Goal: Task Accomplishment & Management: Manage account settings

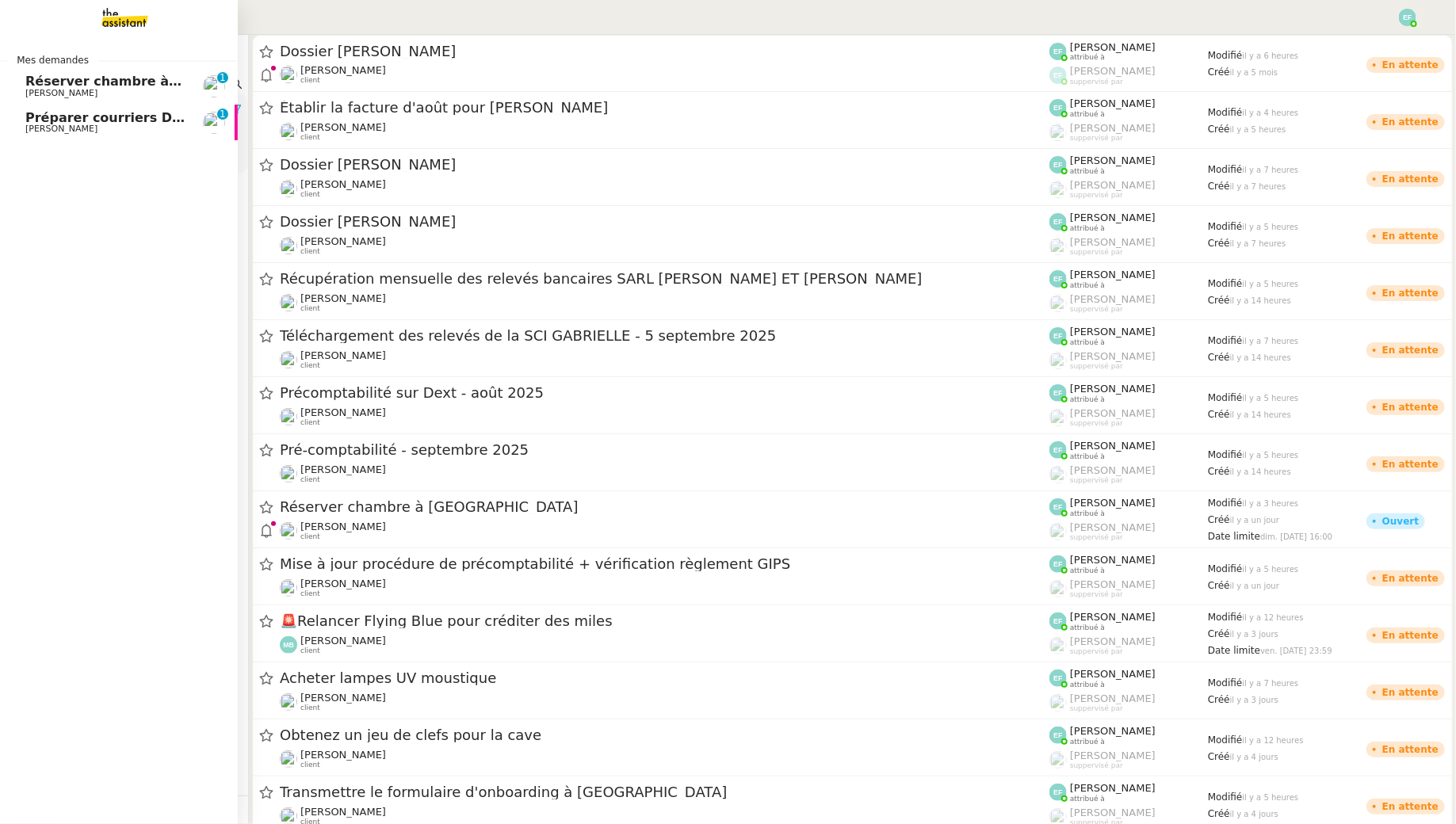
click at [68, 129] on span "[PERSON_NAME]" at bounding box center [62, 129] width 72 height 10
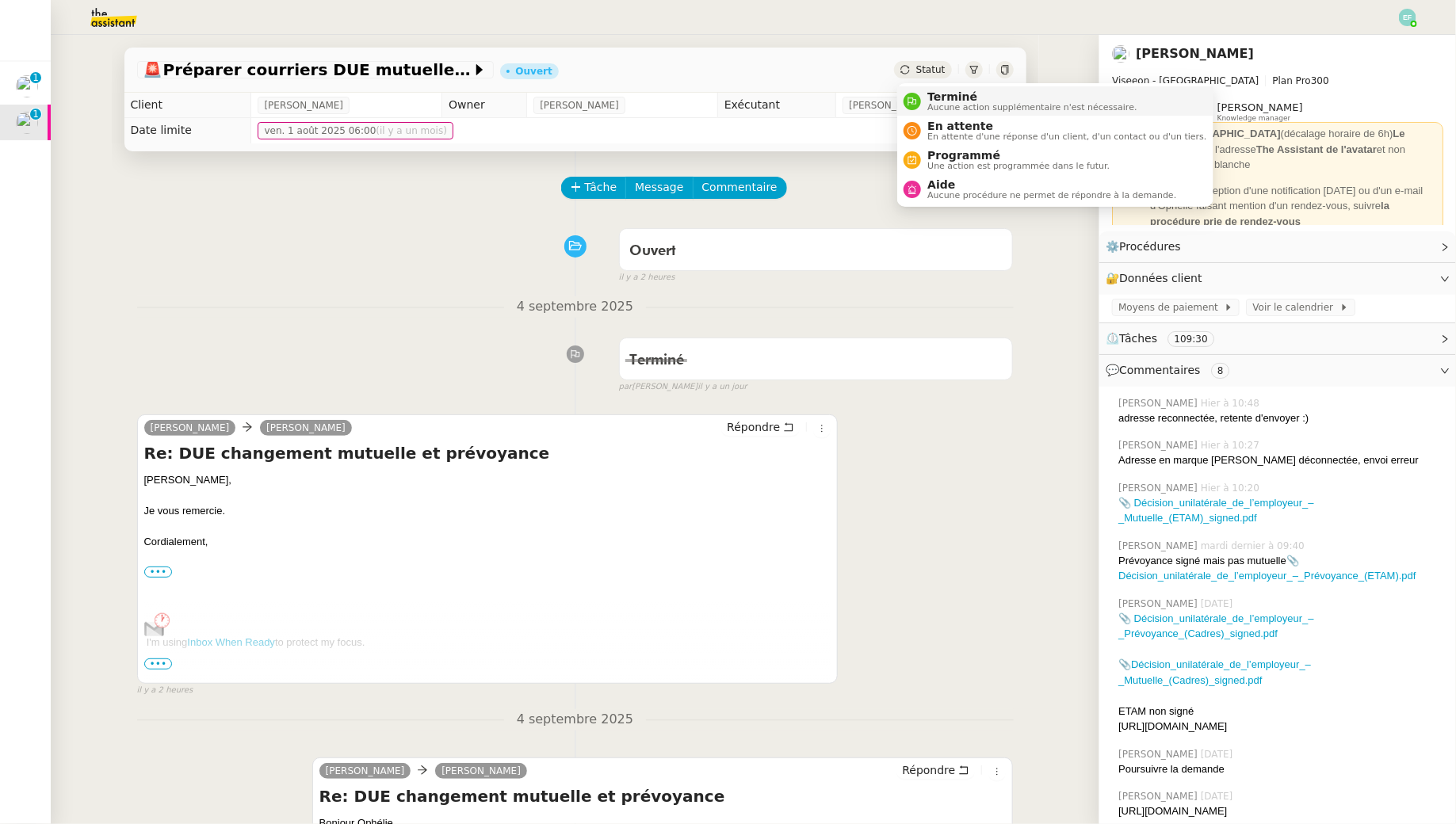
click at [924, 99] on div "Terminé Aucune action supplémentaire n'est nécessaire." at bounding box center [1028, 101] width 215 height 21
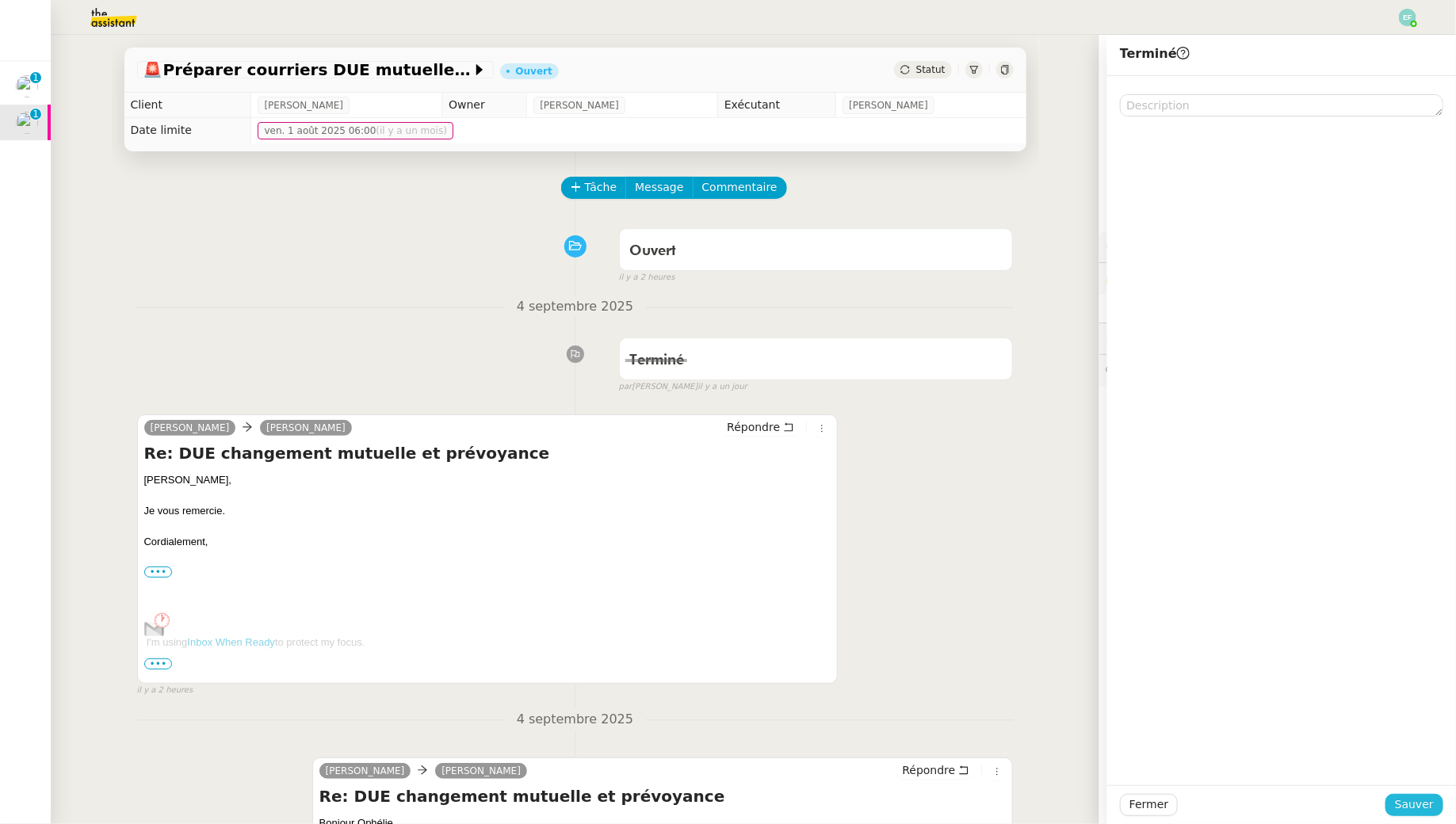
click at [1408, 802] on span "Sauver" at bounding box center [1414, 804] width 39 height 18
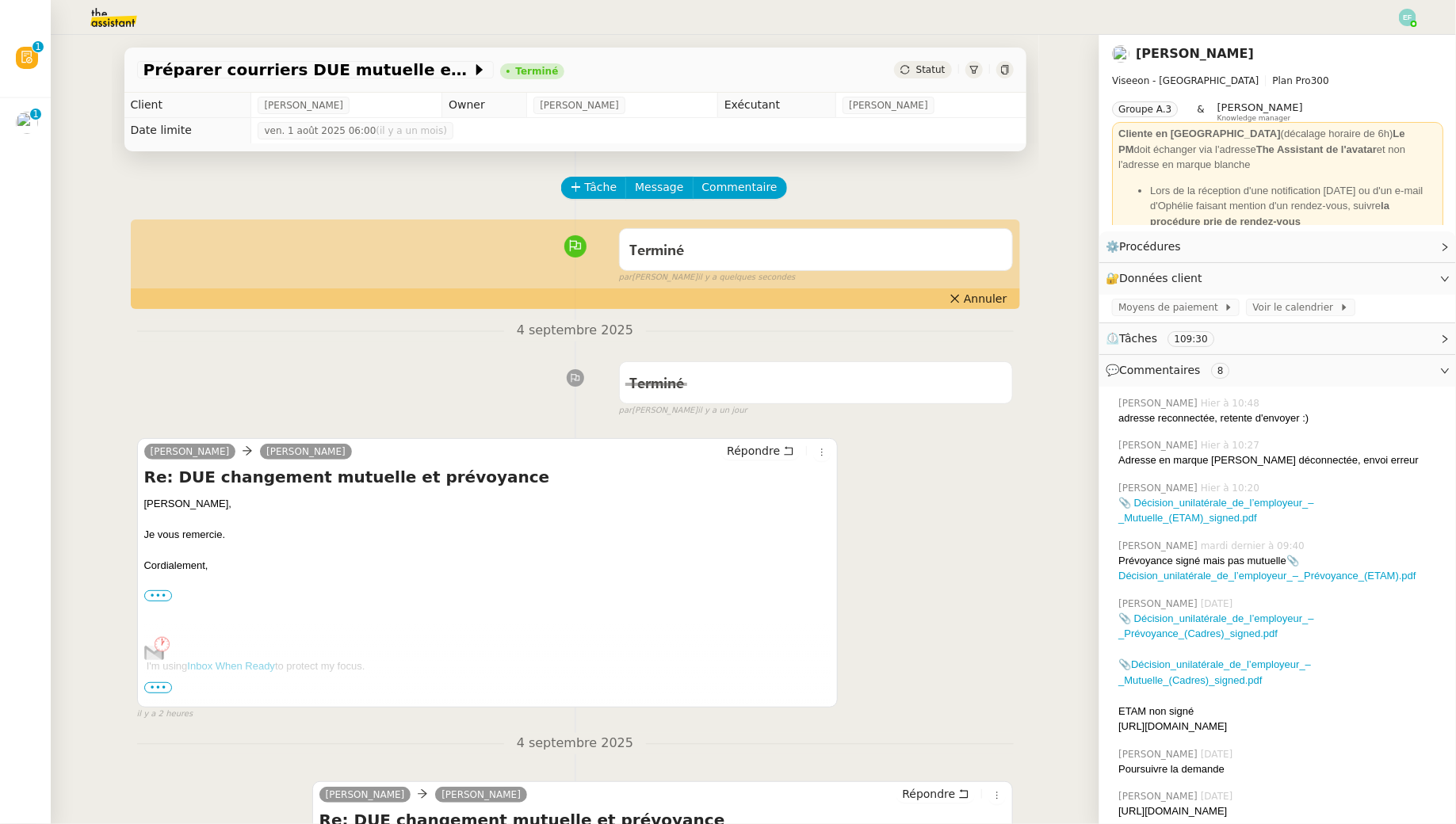
click at [1410, 23] on div at bounding box center [1407, 17] width 17 height 17
click at [1376, 47] on li "Suivi" at bounding box center [1365, 45] width 103 height 22
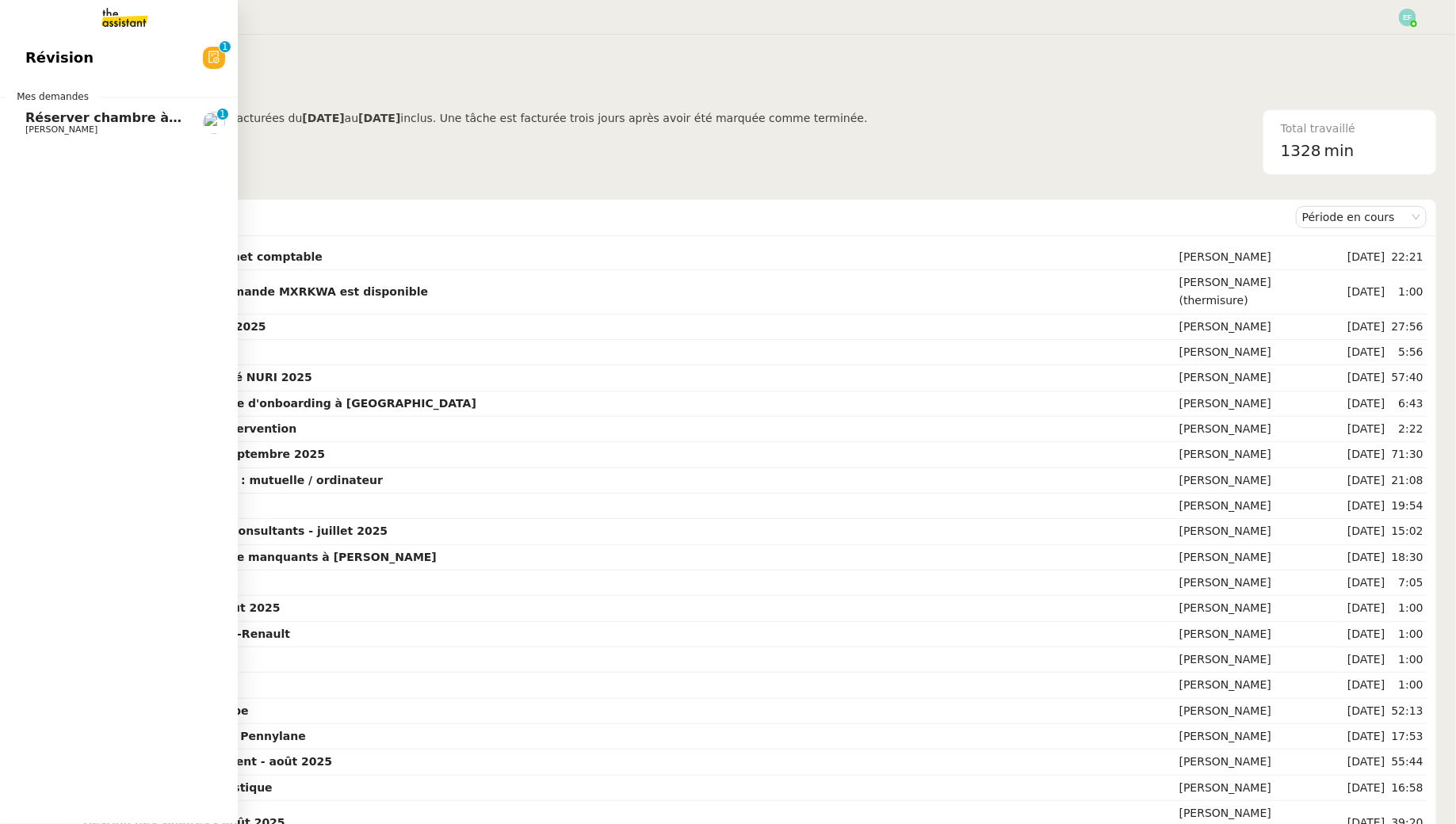
click at [44, 121] on span "Réserver chambre à [GEOGRAPHIC_DATA]" at bounding box center [173, 118] width 296 height 15
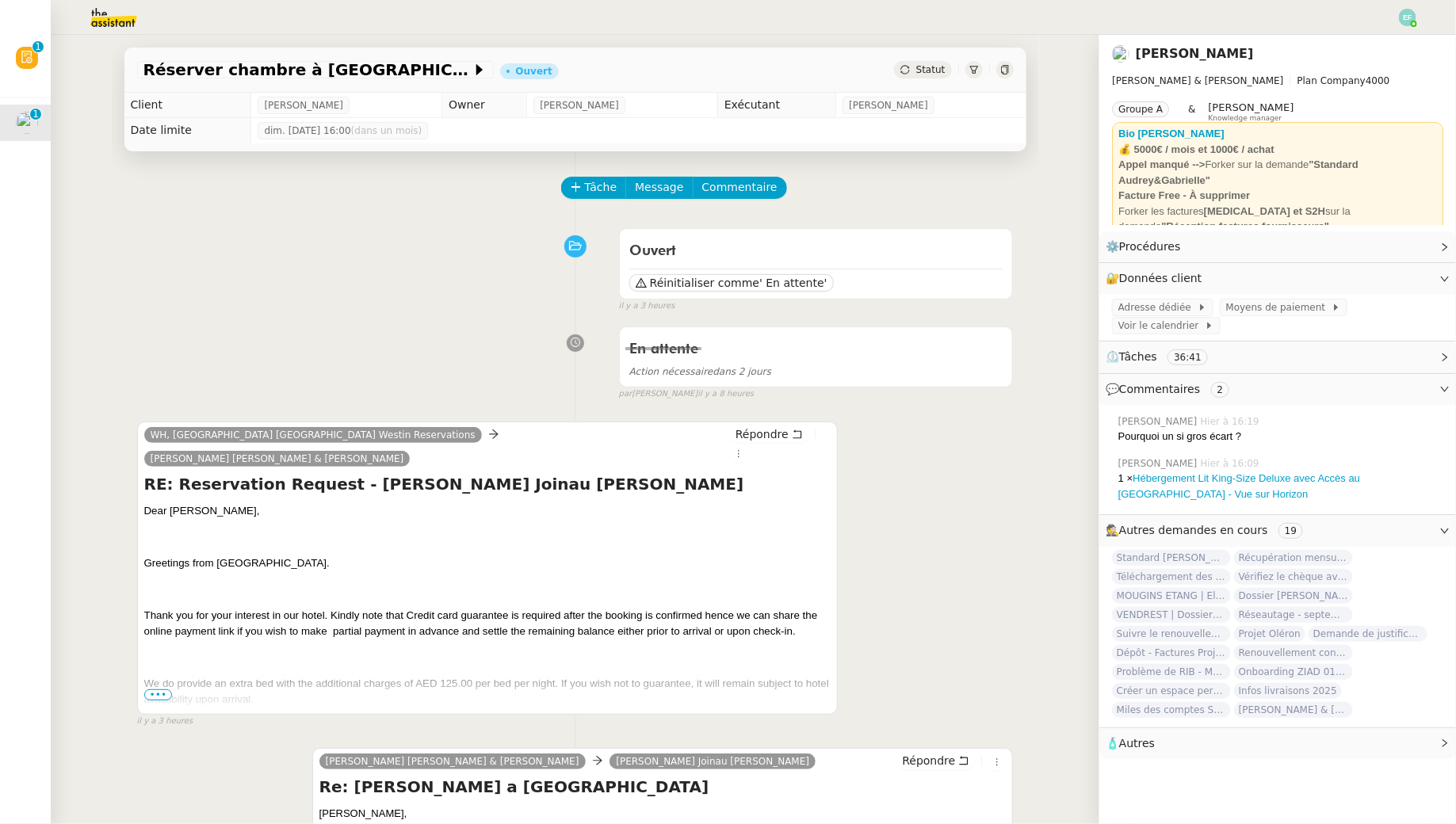
click at [160, 689] on span "•••" at bounding box center [158, 694] width 29 height 11
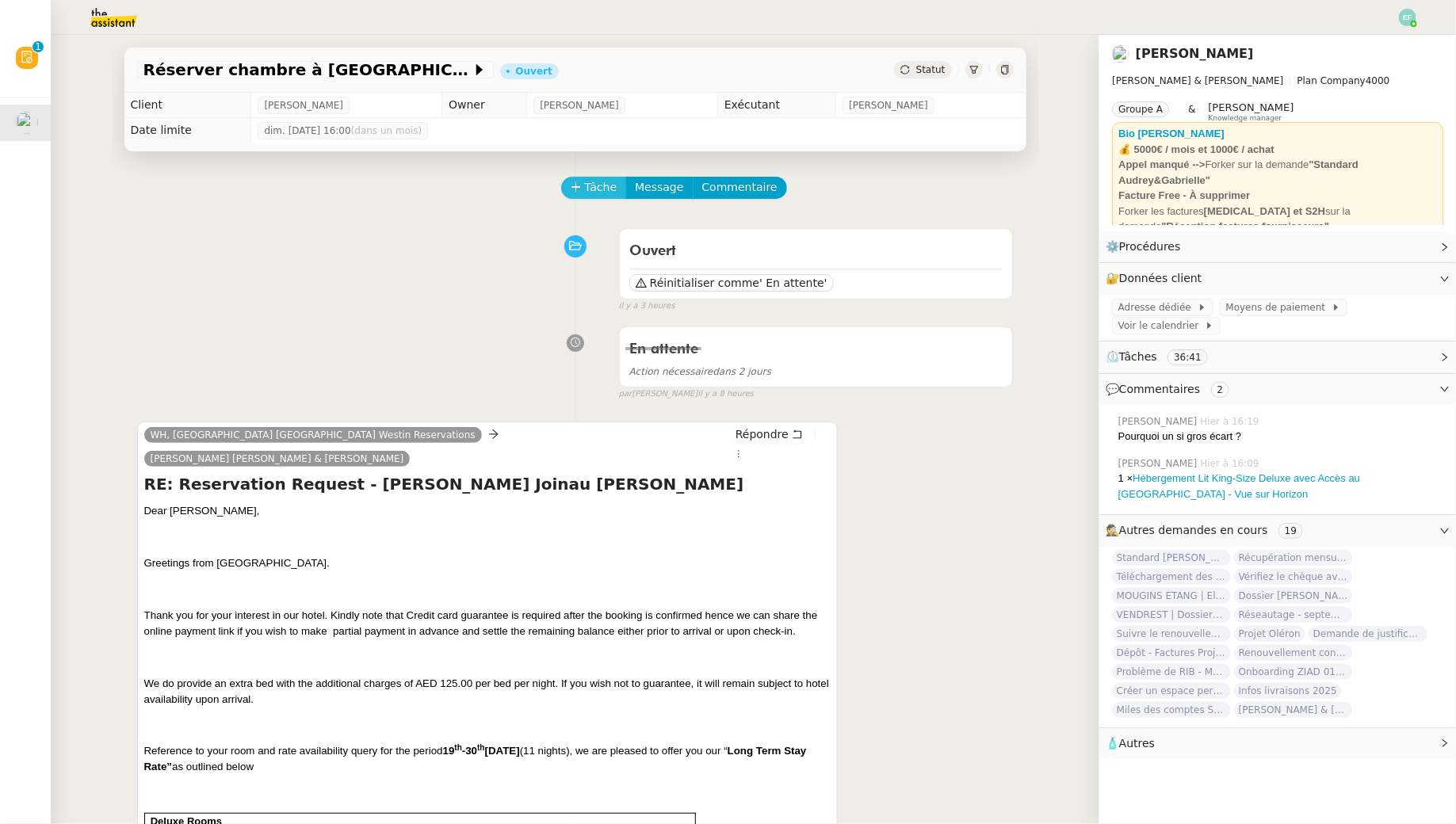
click at [611, 178] on span "Tâche" at bounding box center [601, 187] width 32 height 18
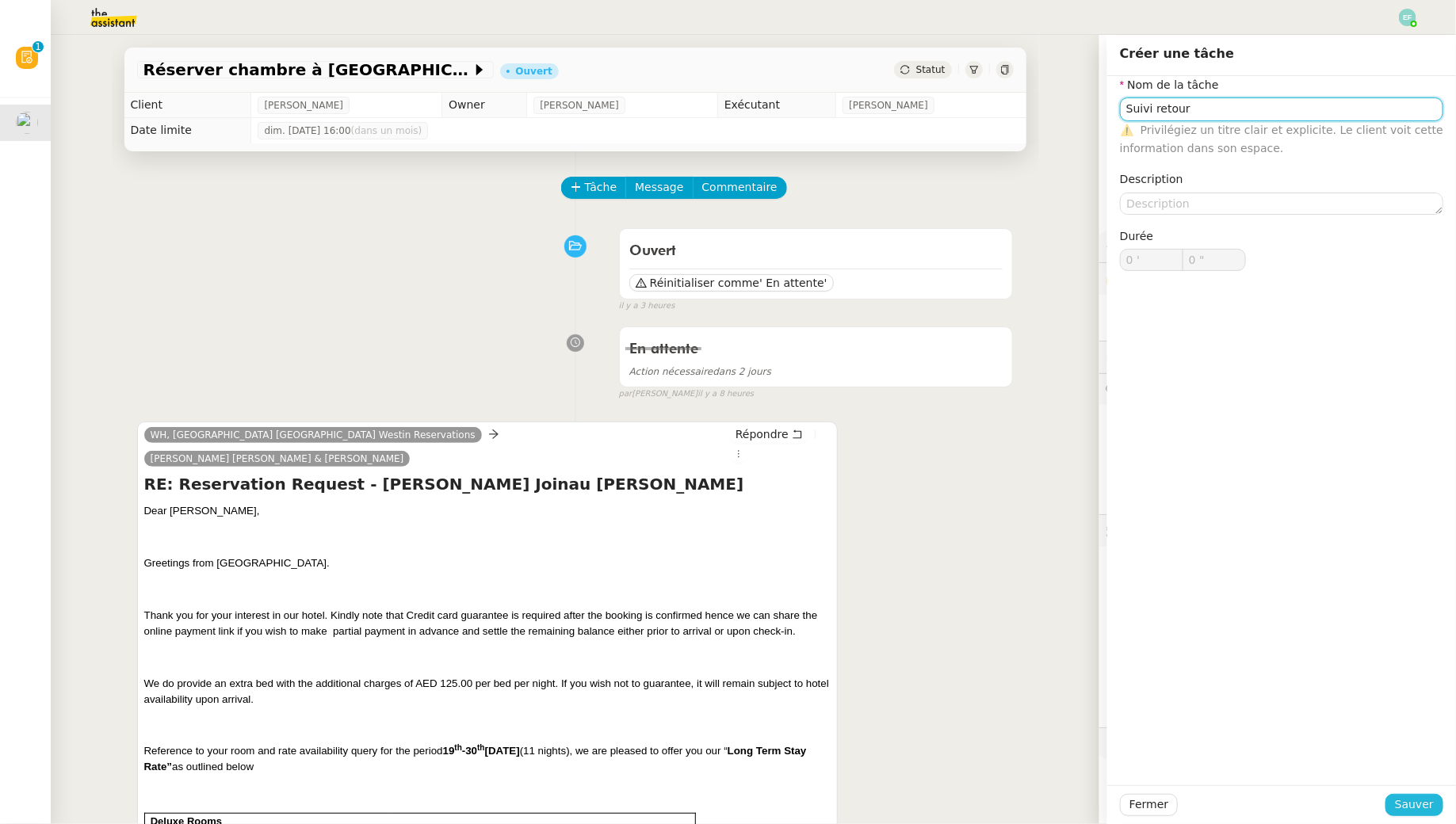
type input "Suivi retour"
click at [1403, 794] on button "Sauver" at bounding box center [1414, 804] width 58 height 22
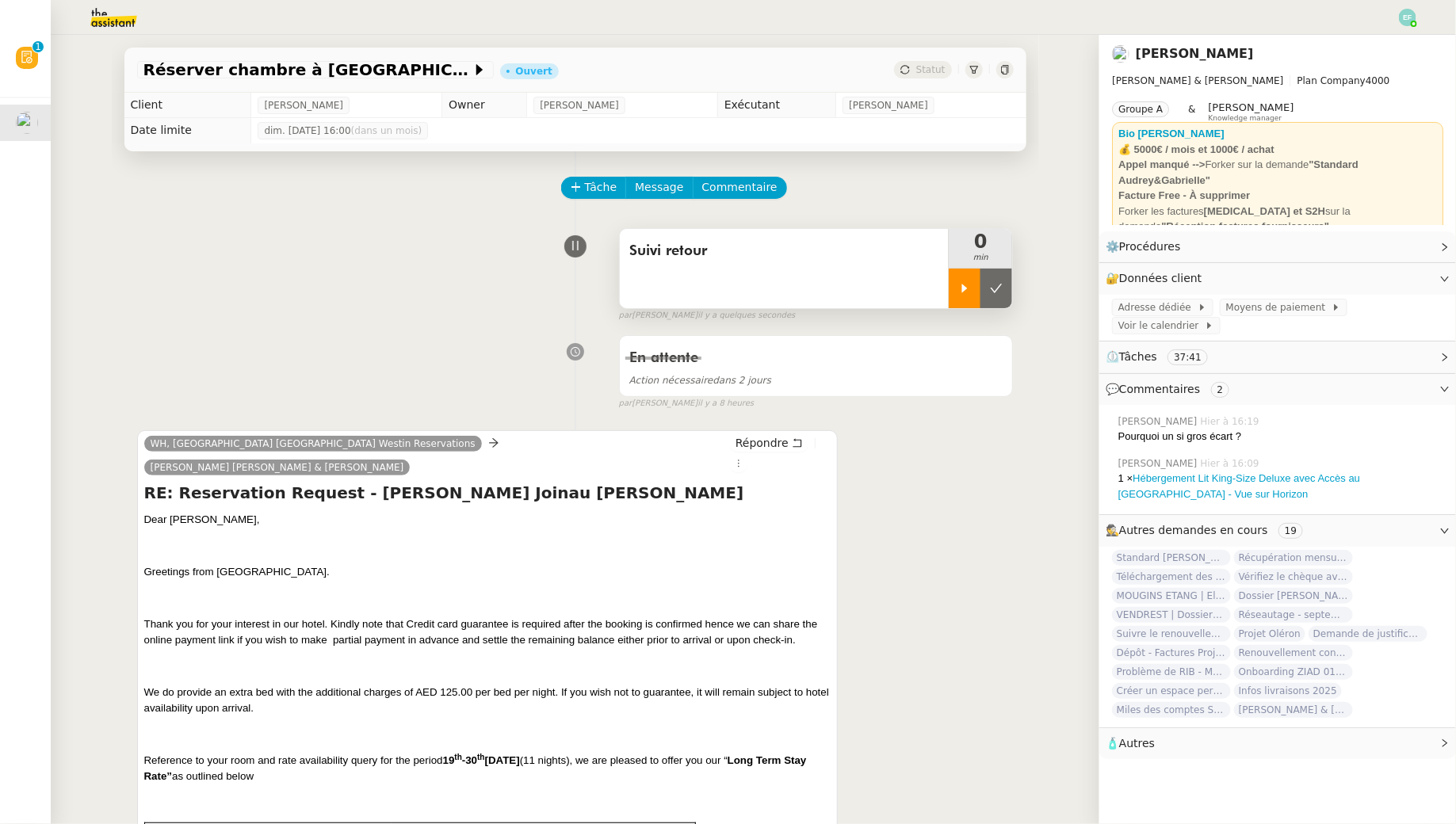
click at [957, 290] on div at bounding box center [963, 289] width 31 height 40
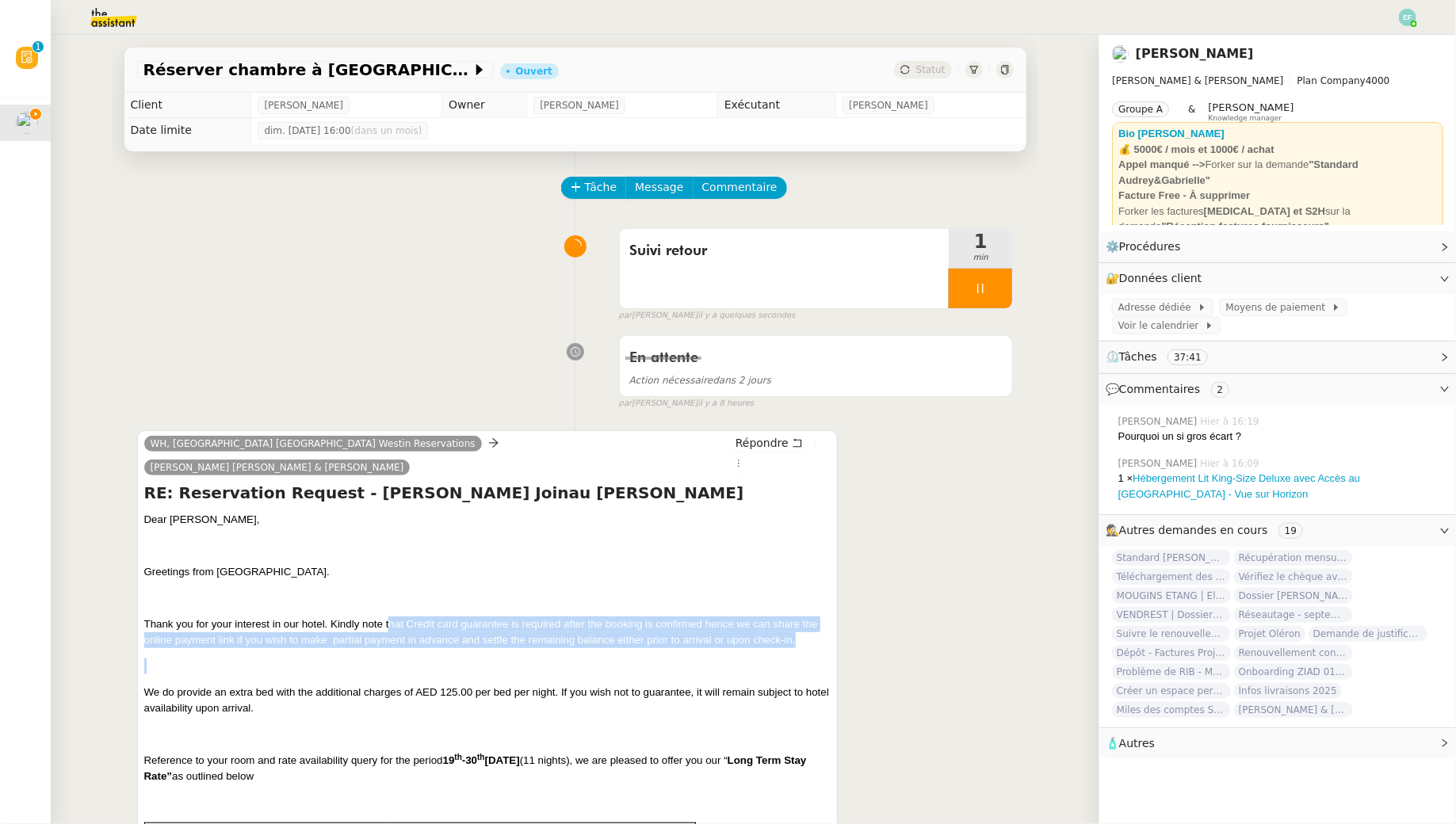
drag, startPoint x: 388, startPoint y: 603, endPoint x: 392, endPoint y: 638, distance: 35.2
click at [392, 658] on p at bounding box center [487, 666] width 687 height 16
drag, startPoint x: 285, startPoint y: 604, endPoint x: 294, endPoint y: 641, distance: 38.1
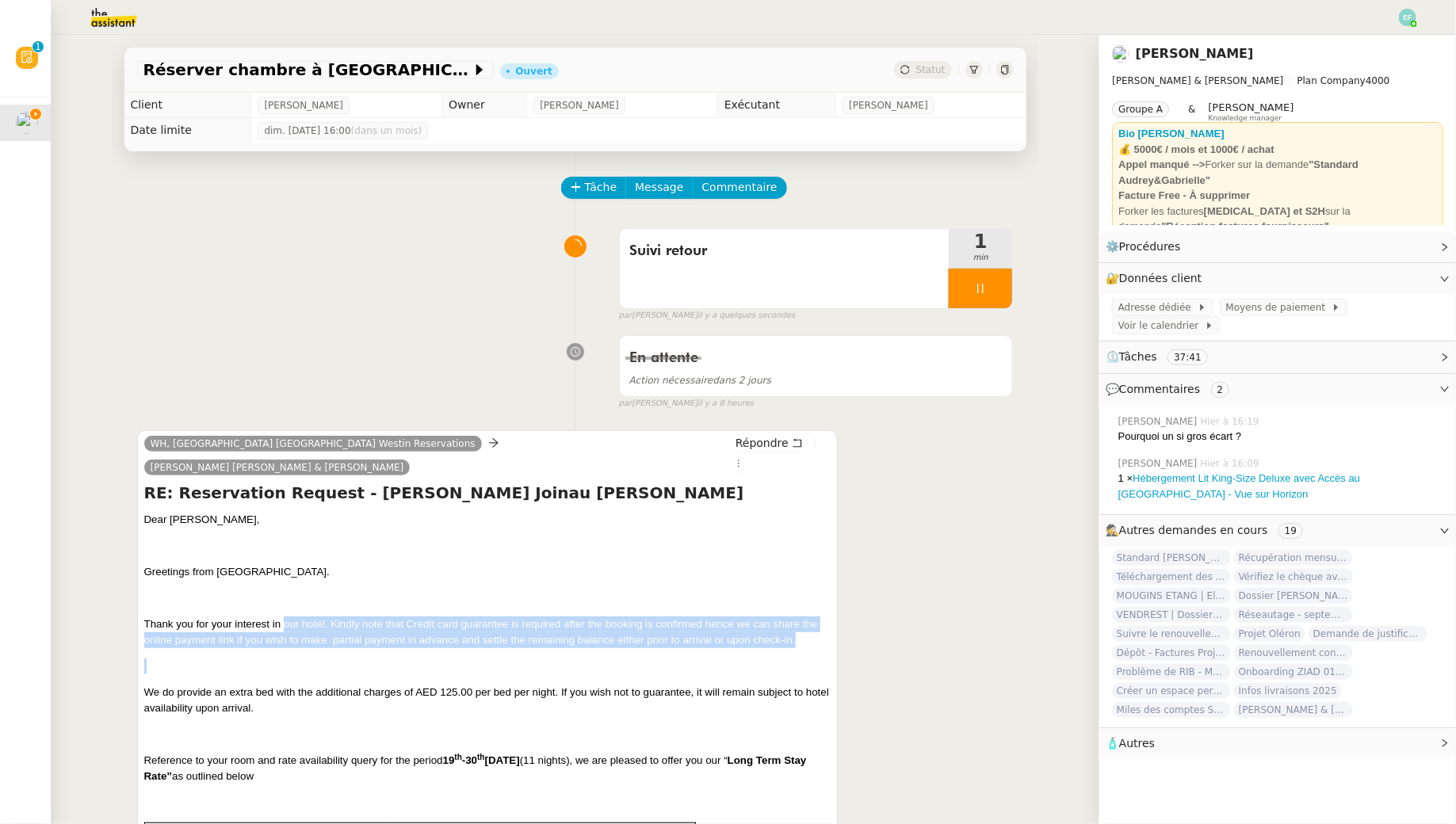
click at [294, 658] on p at bounding box center [487, 666] width 687 height 16
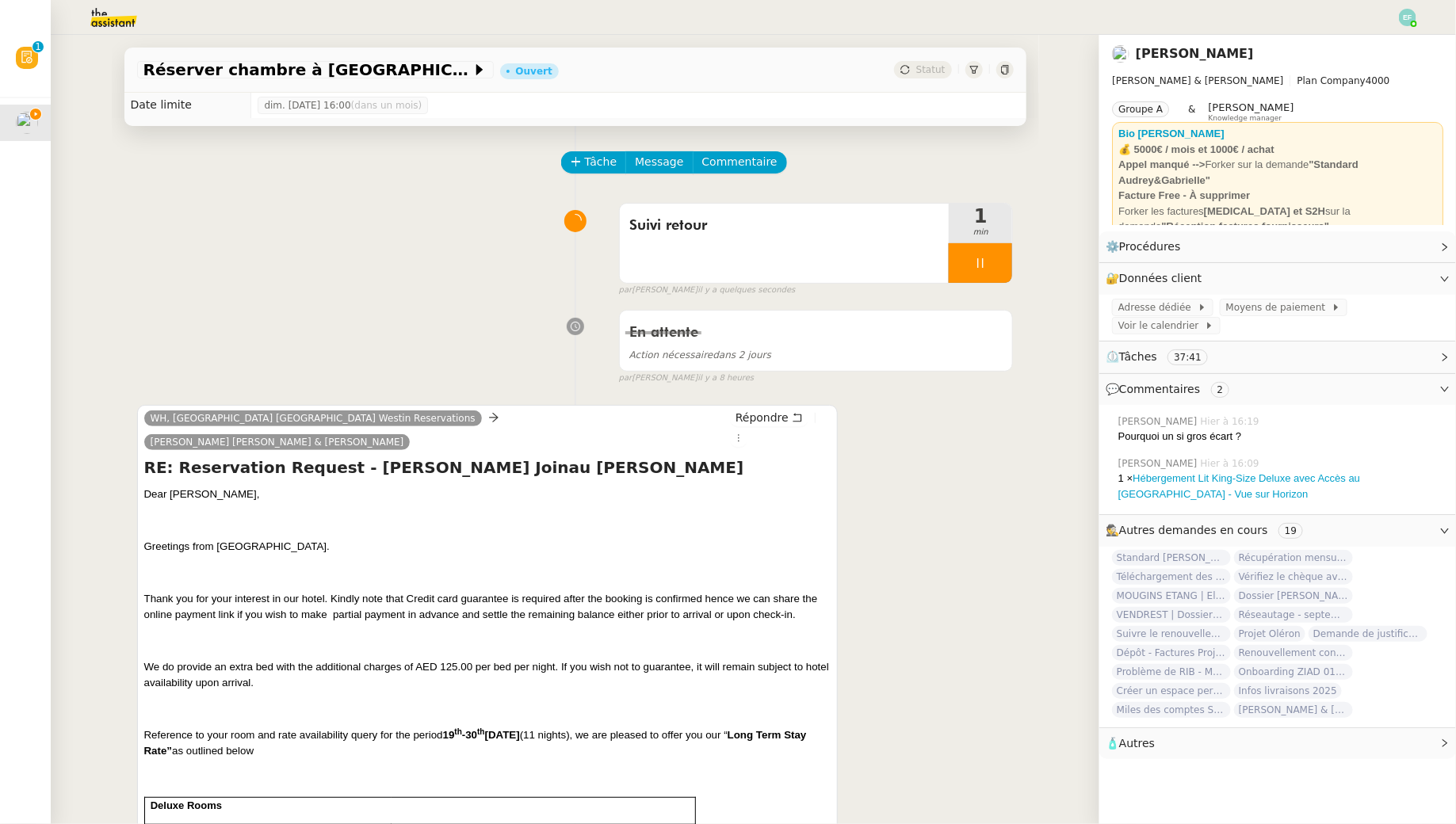
scroll to position [32, 0]
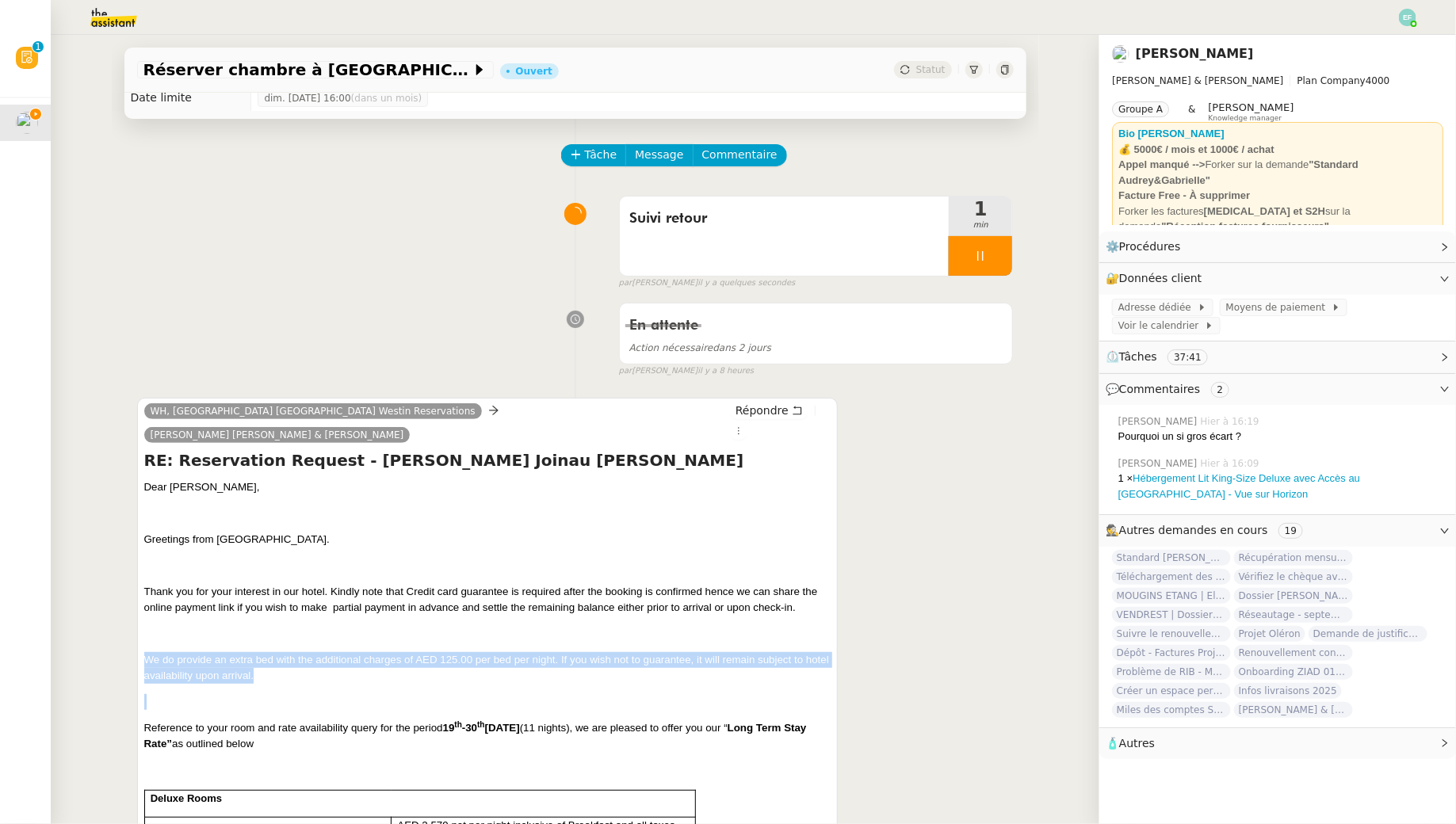
drag, startPoint x: 186, startPoint y: 631, endPoint x: 207, endPoint y: 679, distance: 52.4
click at [207, 693] on p at bounding box center [487, 701] width 687 height 16
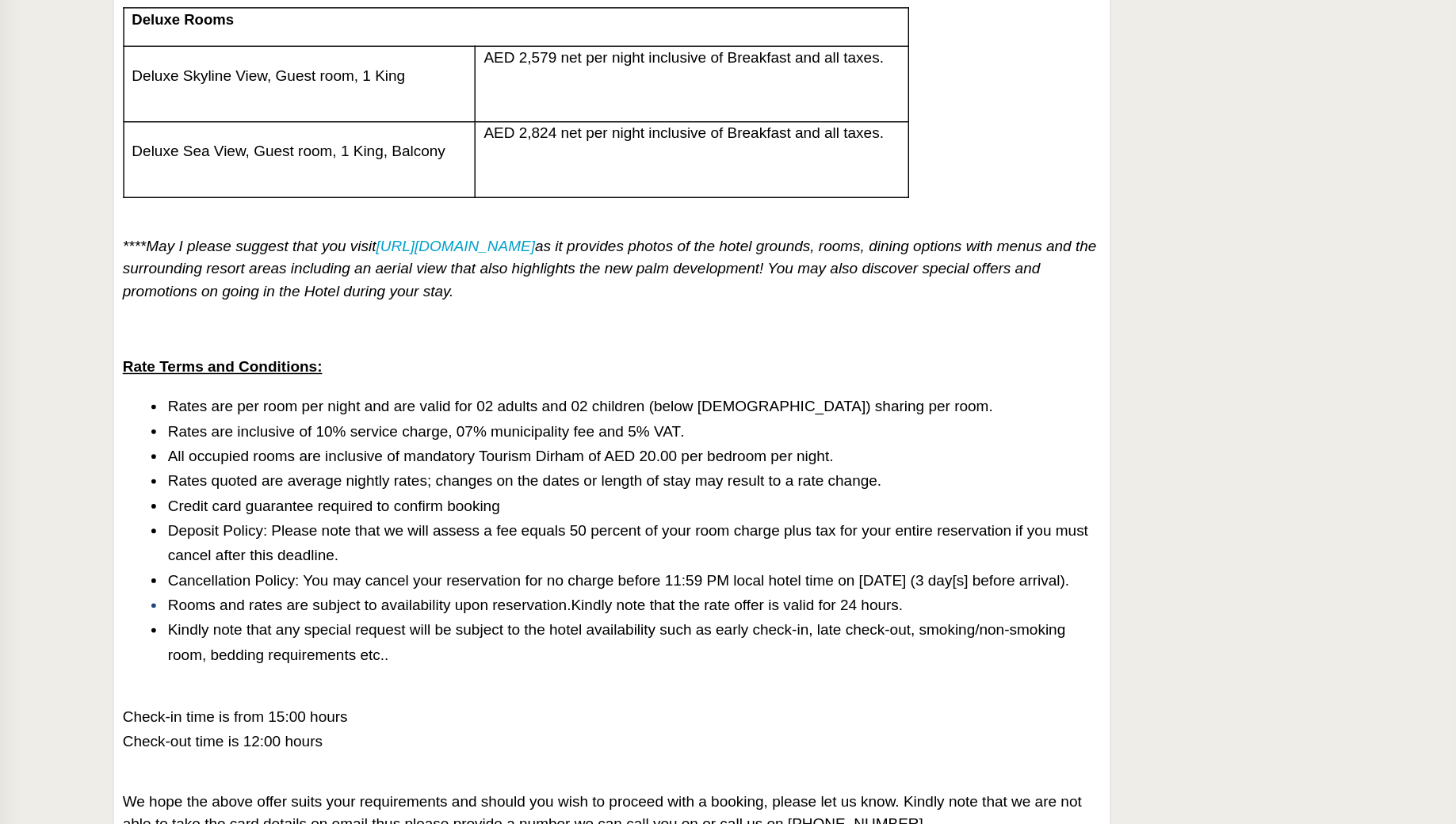
scroll to position [647, 0]
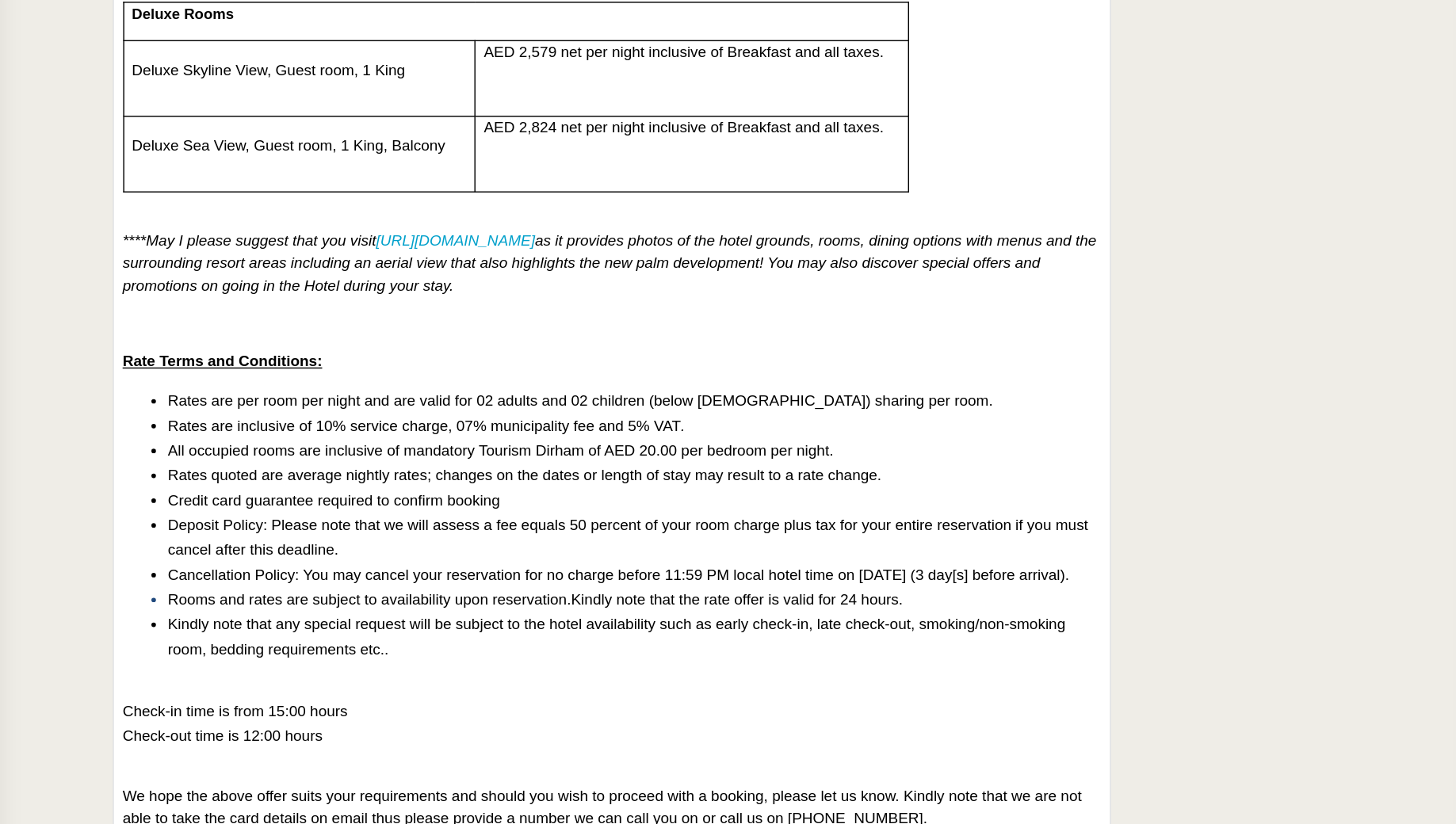
drag, startPoint x: 217, startPoint y: 529, endPoint x: 312, endPoint y: 549, distance: 97.1
click at [312, 549] on li "Deposit Policy: Please note that we will assess a fee equals 50 percent of your…" at bounding box center [504, 551] width 656 height 35
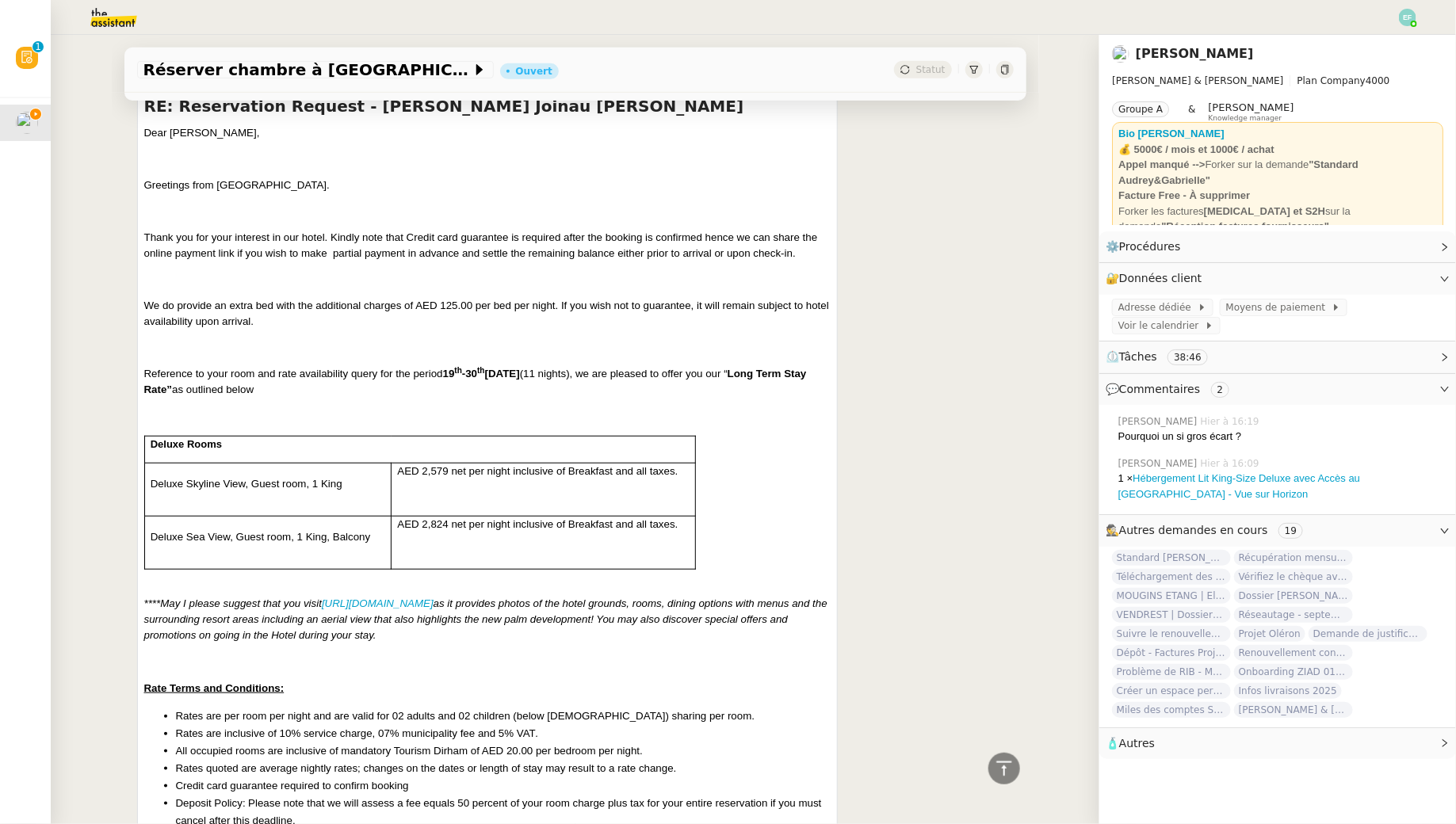
scroll to position [426, 0]
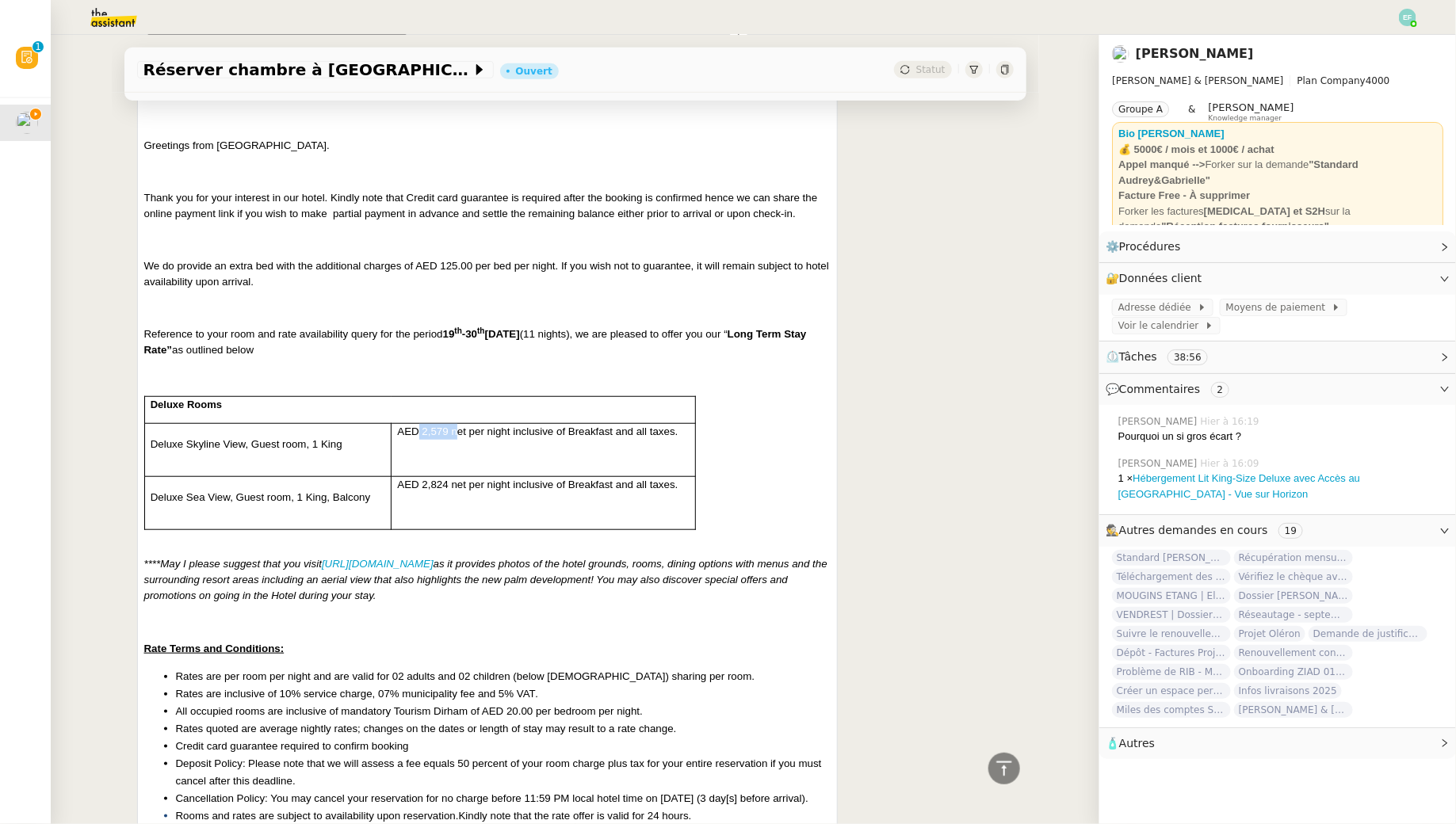
drag, startPoint x: 420, startPoint y: 412, endPoint x: 455, endPoint y: 417, distance: 35.4
click at [455, 426] on span "AED 2,579 net per night inclusive of Breakfast and all taxes." at bounding box center [537, 432] width 280 height 11
copy span "2,579 n"
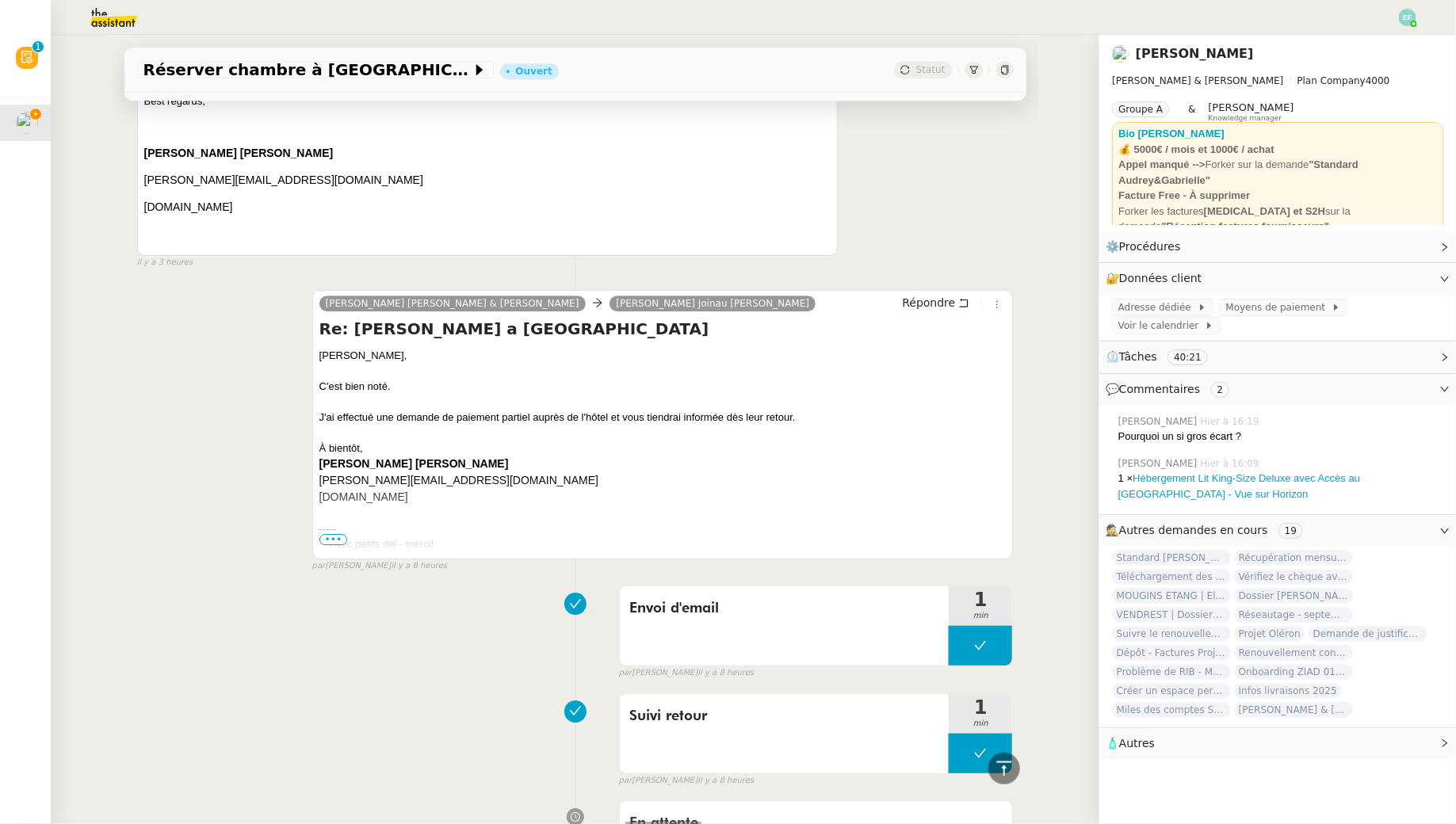
scroll to position [2194, 0]
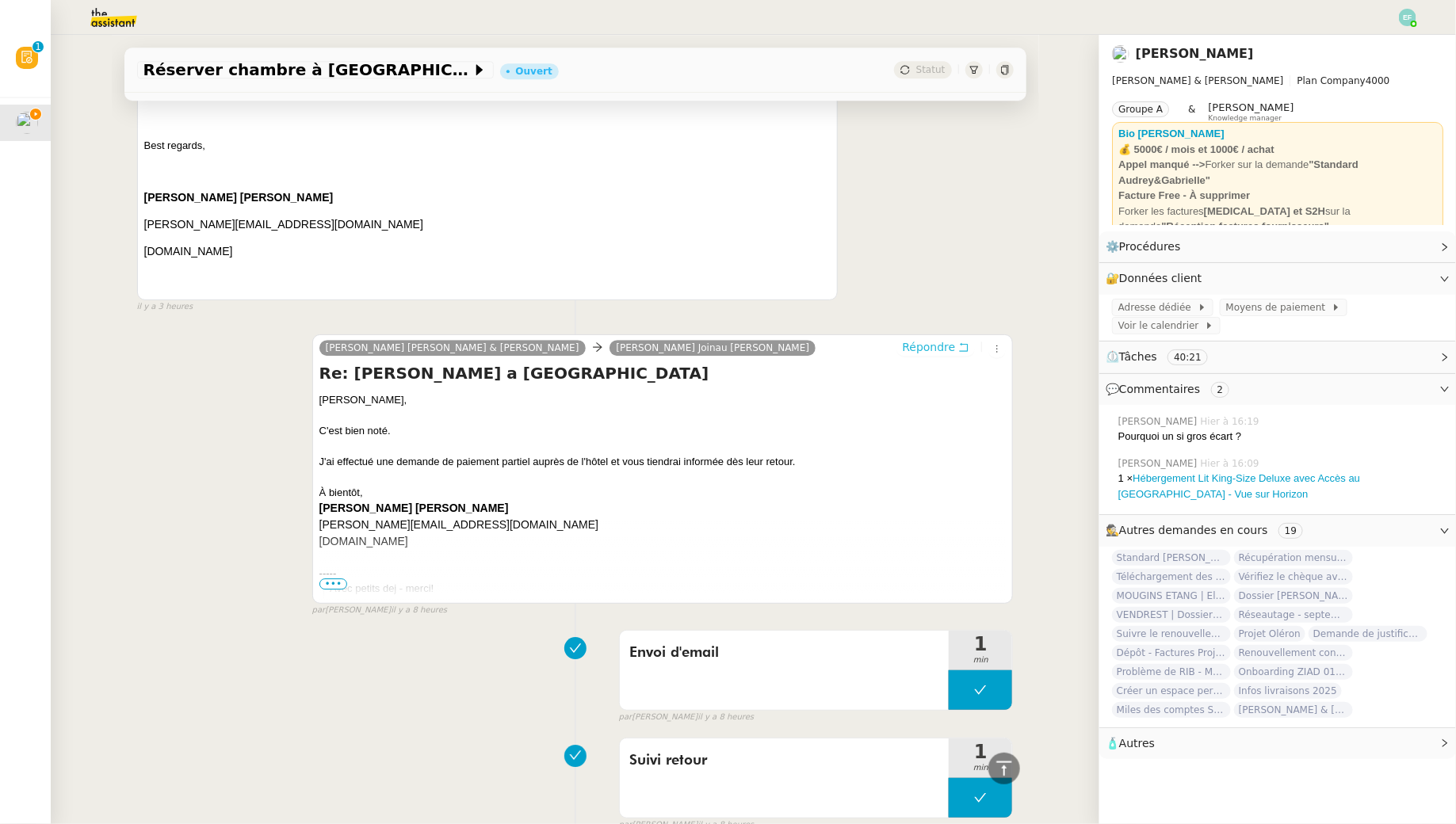
click at [962, 351] on icon at bounding box center [963, 346] width 9 height 9
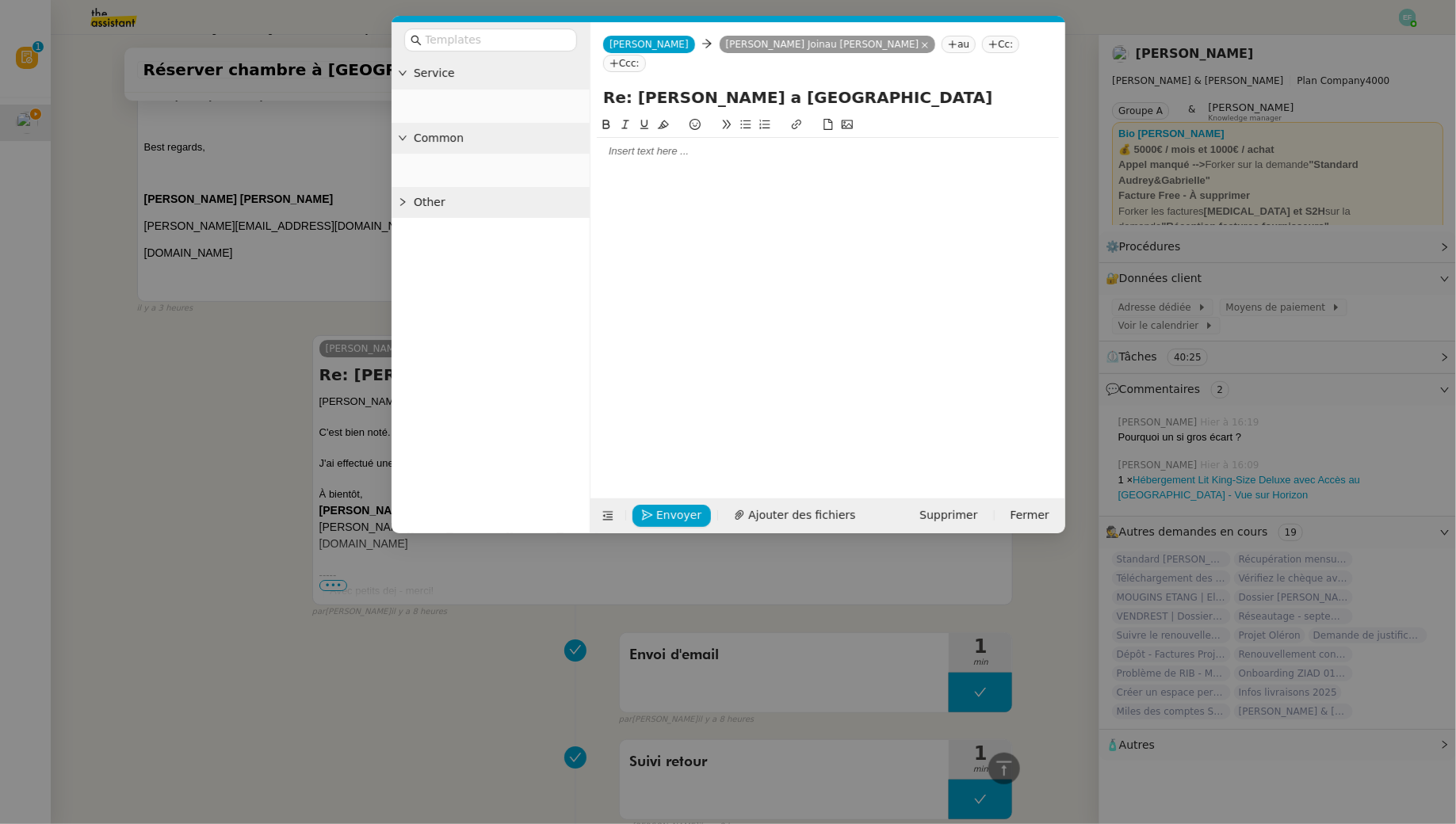
scroll to position [2316, 0]
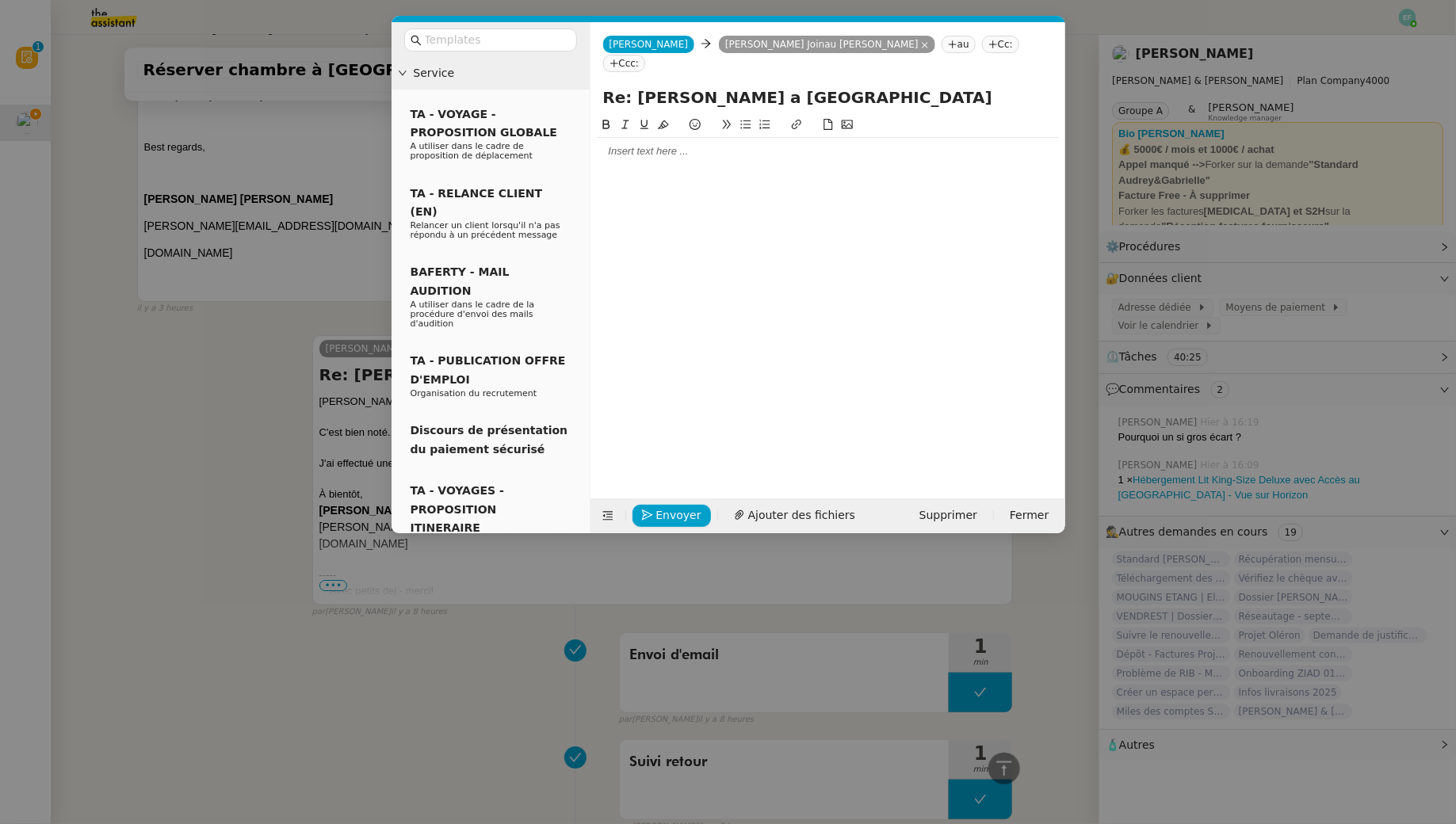
click at [838, 144] on div at bounding box center [827, 151] width 462 height 14
click at [169, 354] on nz-modal-container "Service TA - VOYAGE - PROPOSITION GLOBALE A utiliser dans le cadre de propositi…" at bounding box center [728, 412] width 1456 height 824
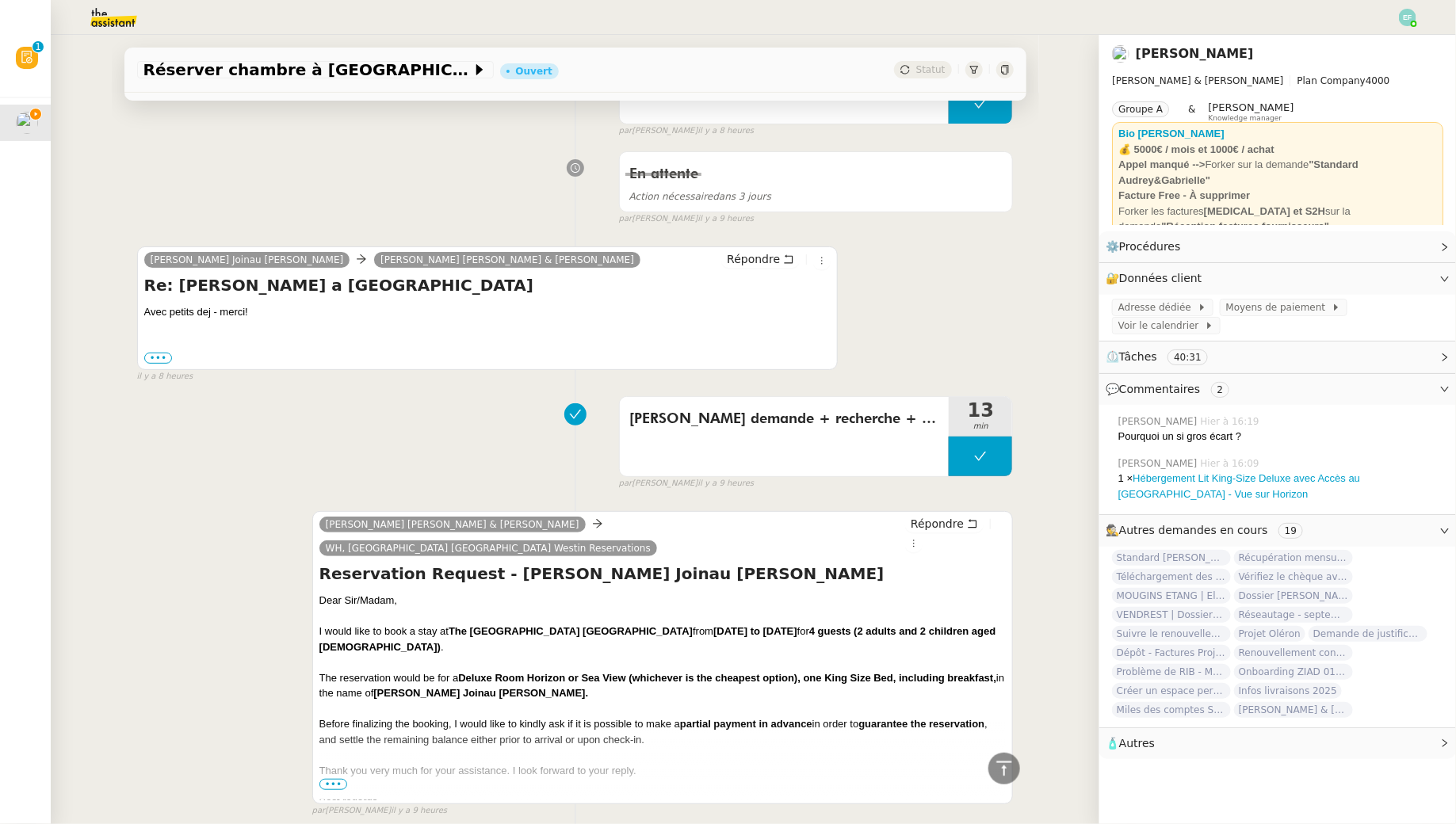
scroll to position [3006, 0]
click at [340, 779] on span "•••" at bounding box center [334, 785] width 29 height 11
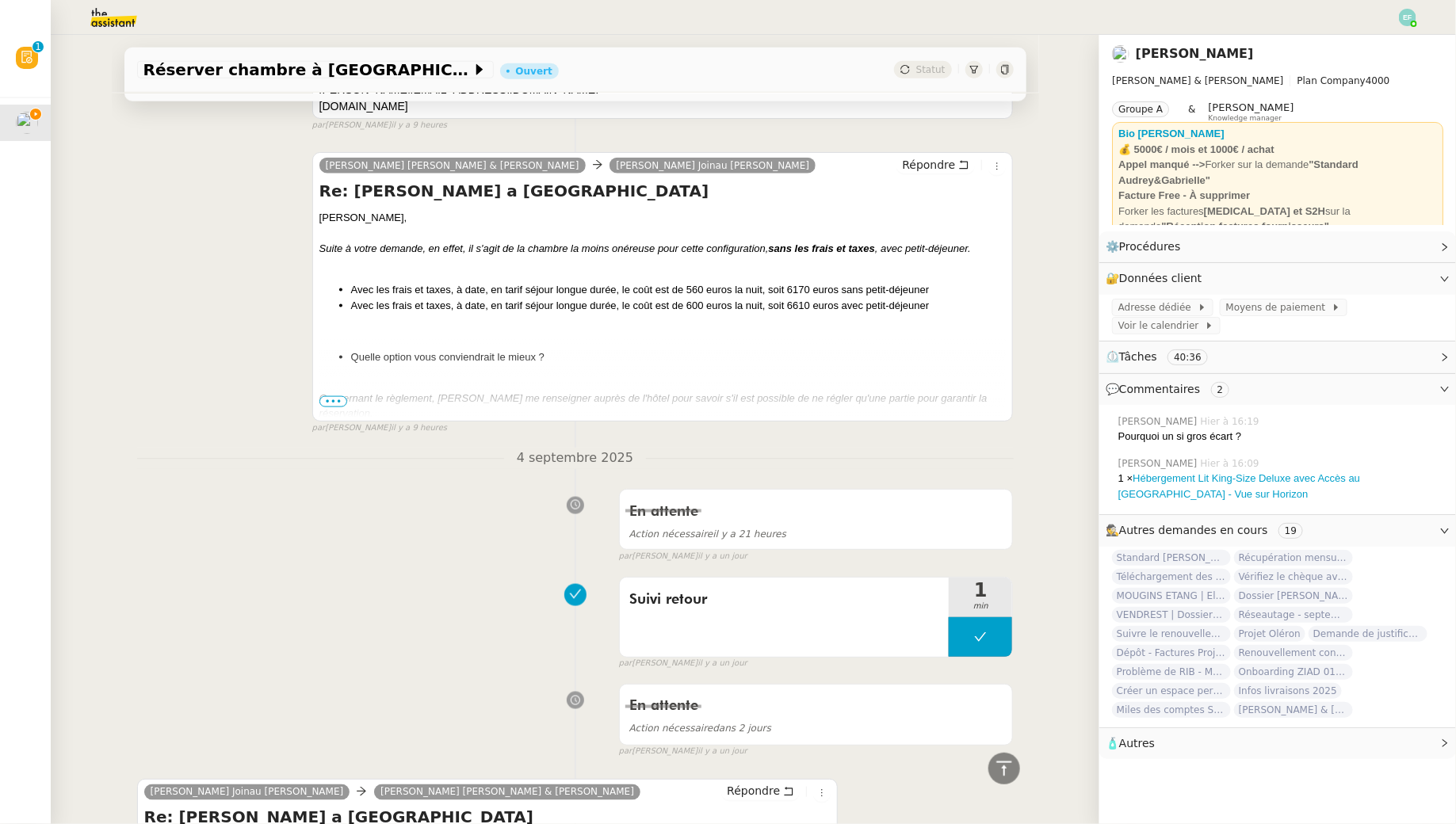
scroll to position [3755, 0]
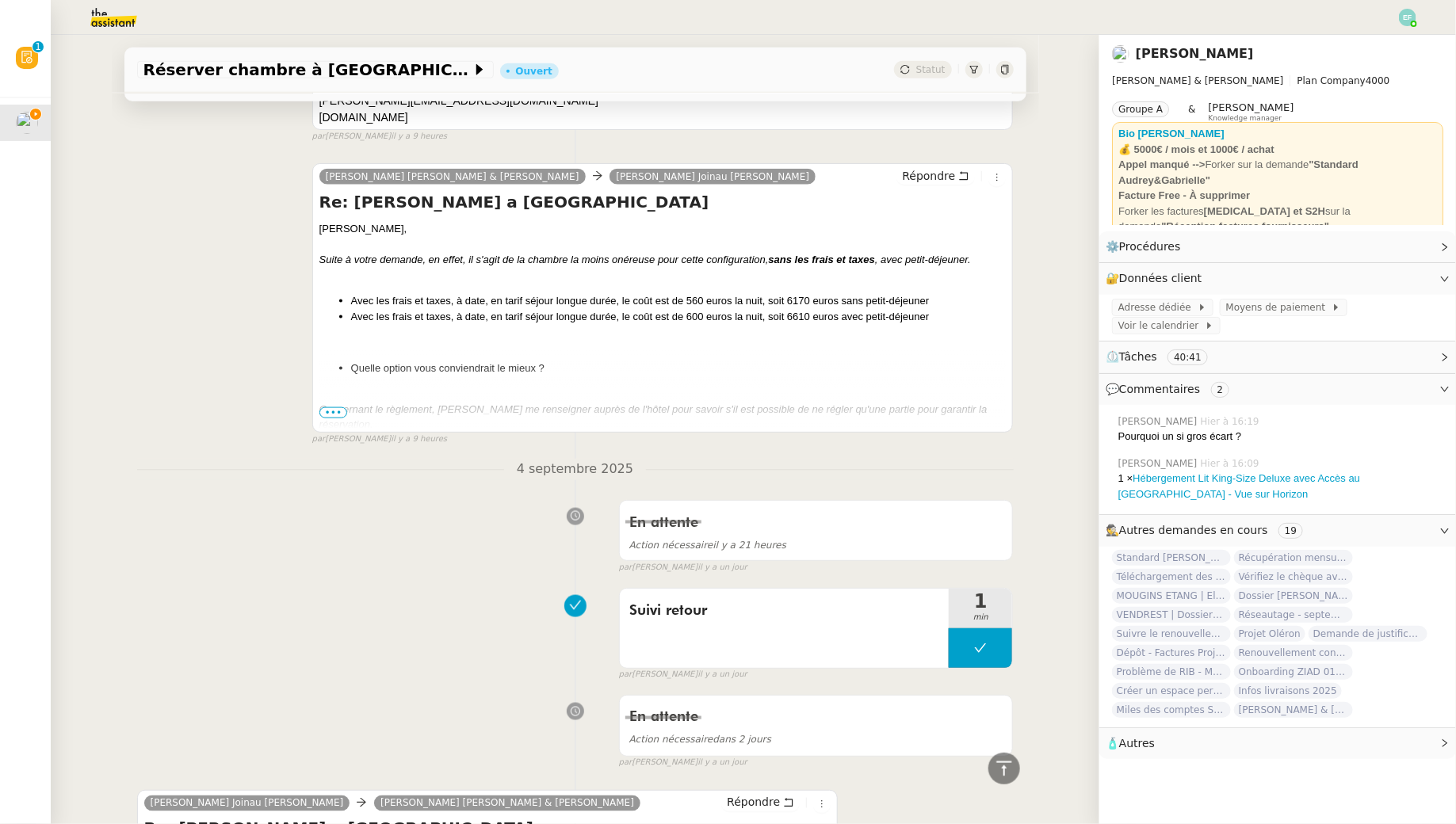
click at [336, 407] on span "•••" at bounding box center [334, 412] width 29 height 11
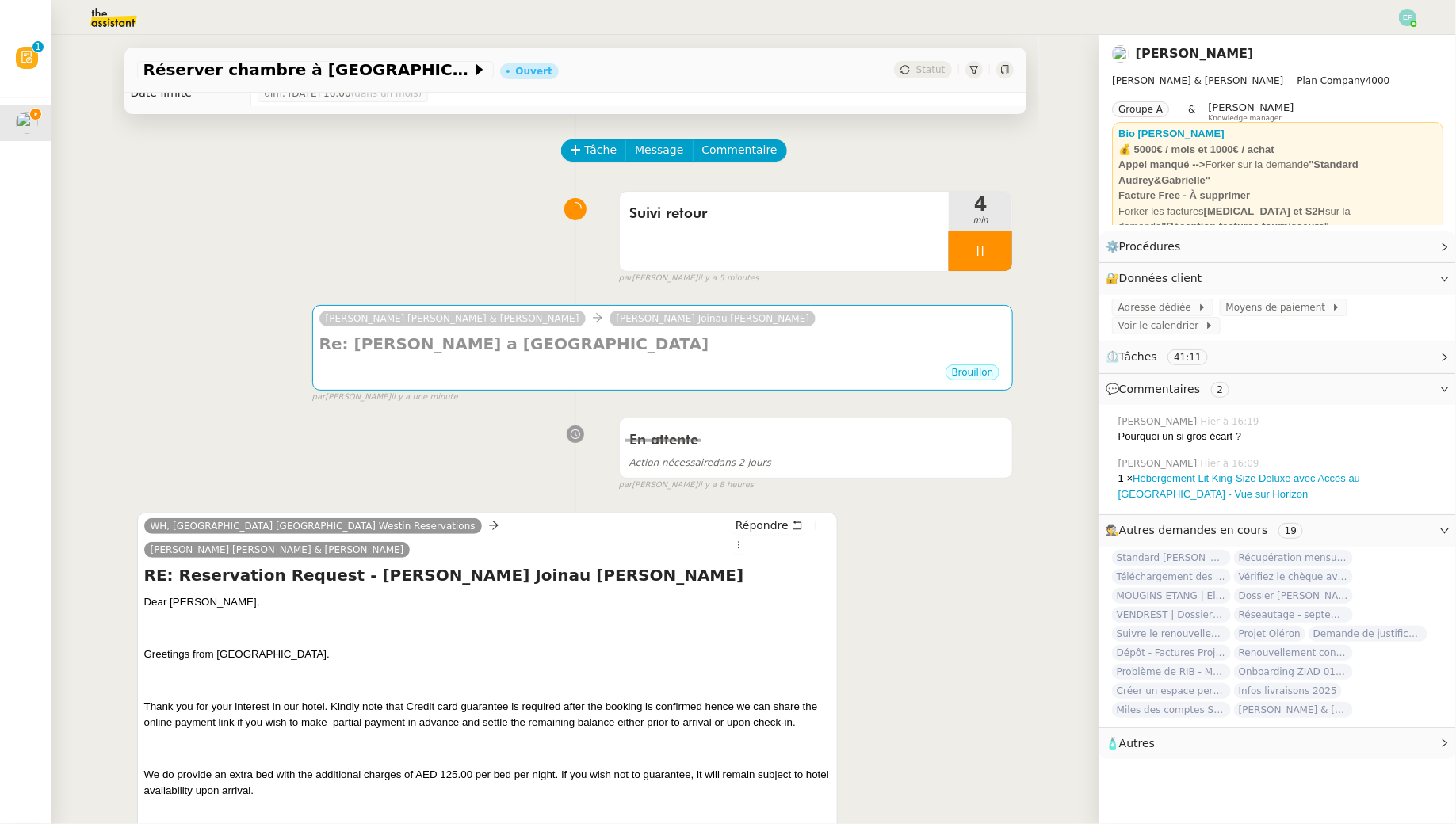
scroll to position [38, 0]
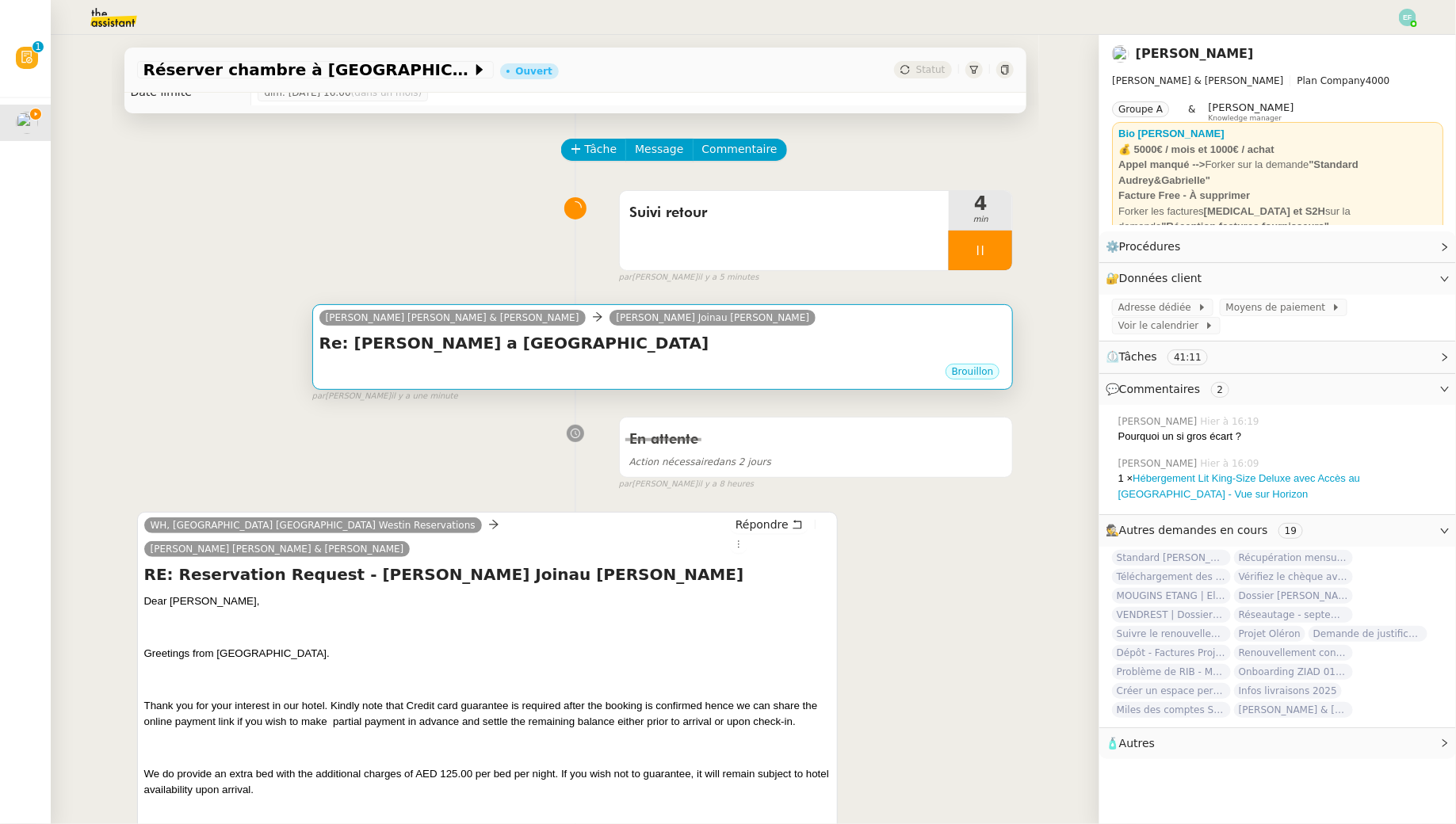
click at [524, 375] on div "Brouillon" at bounding box center [662, 373] width 687 height 24
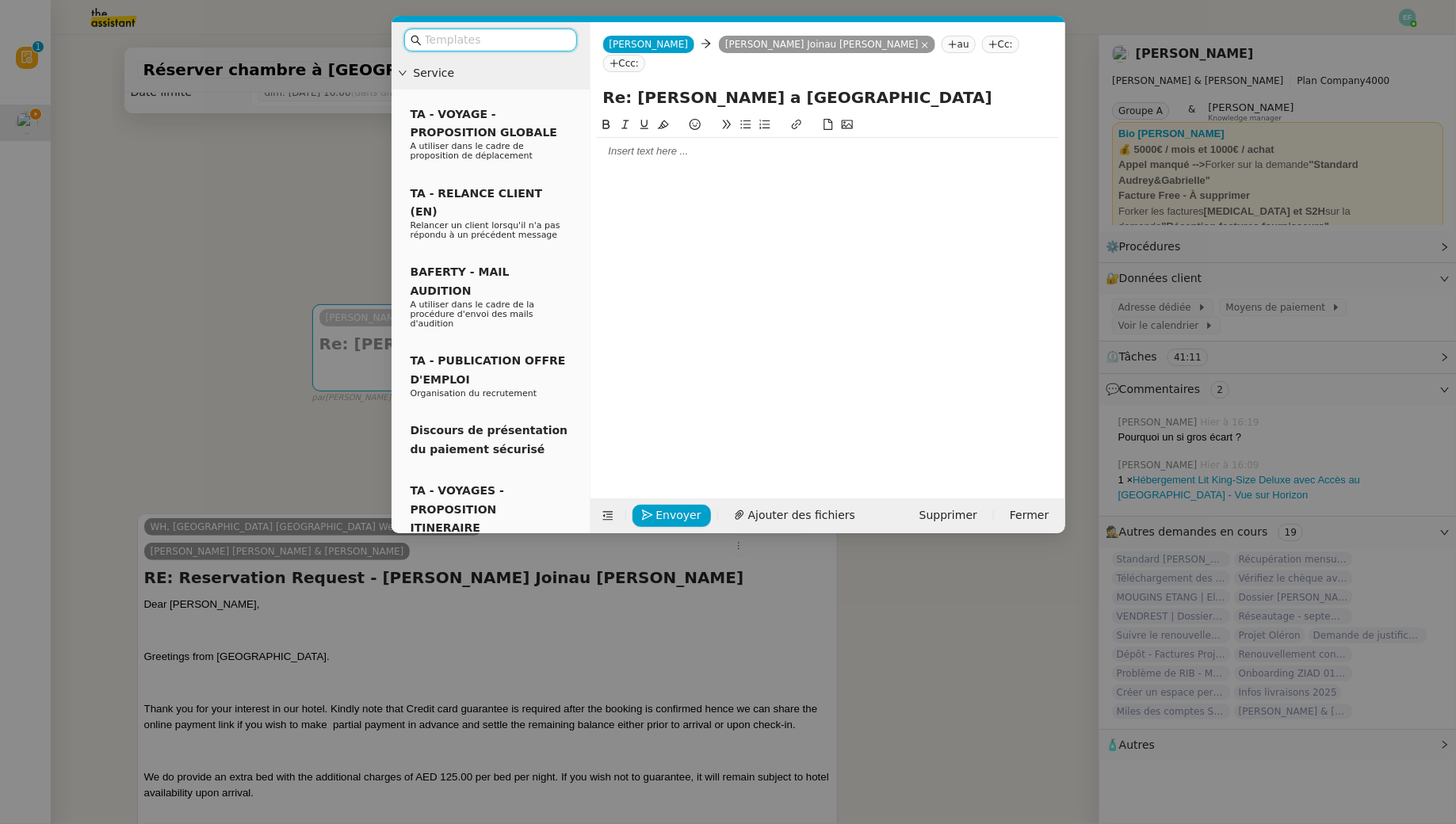
click at [624, 144] on div at bounding box center [827, 151] width 462 height 14
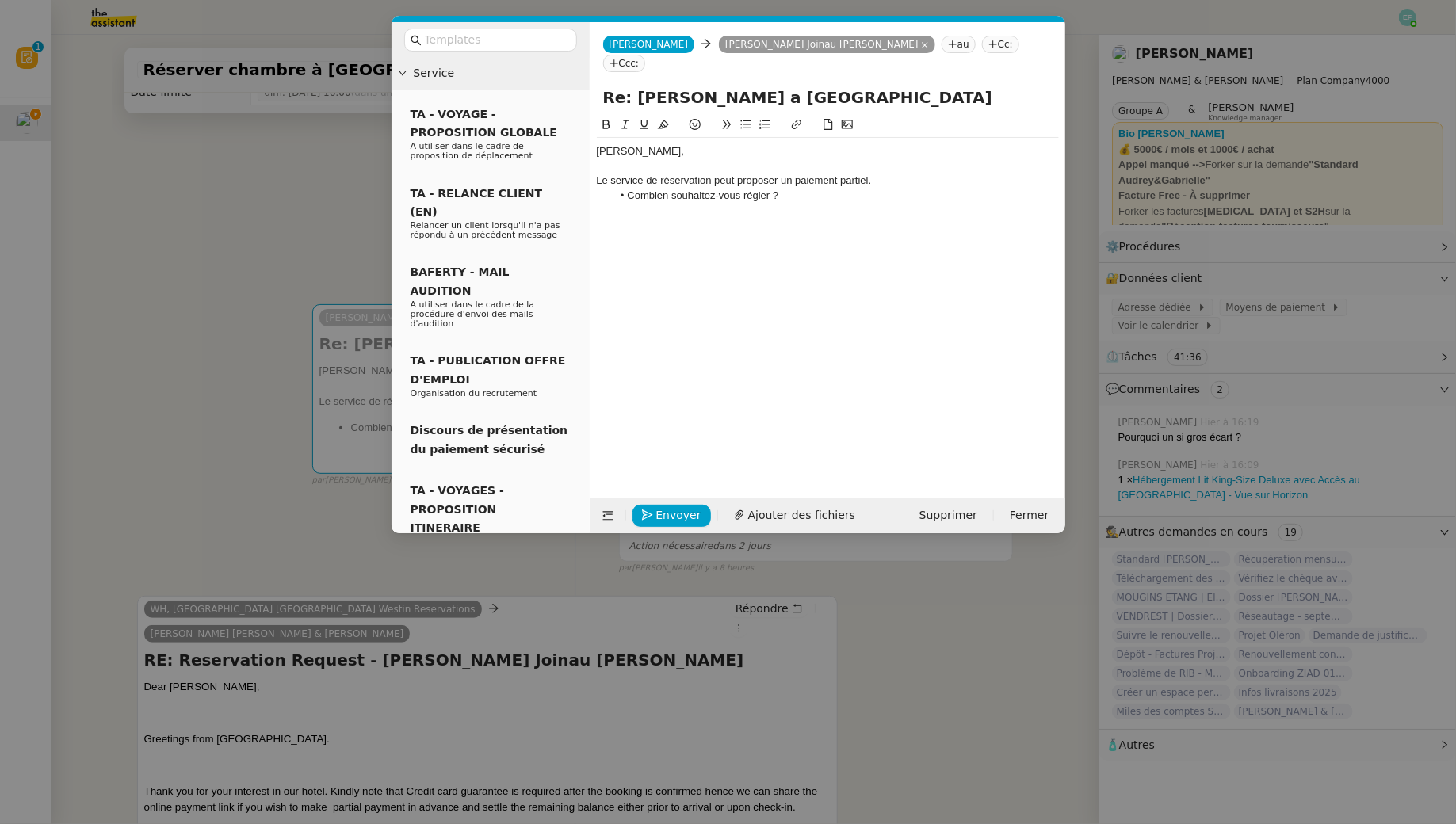
click at [274, 232] on nz-modal-container "Service TA - VOYAGE - PROPOSITION GLOBALE A utiliser dans le cadre de propositi…" at bounding box center [728, 412] width 1456 height 824
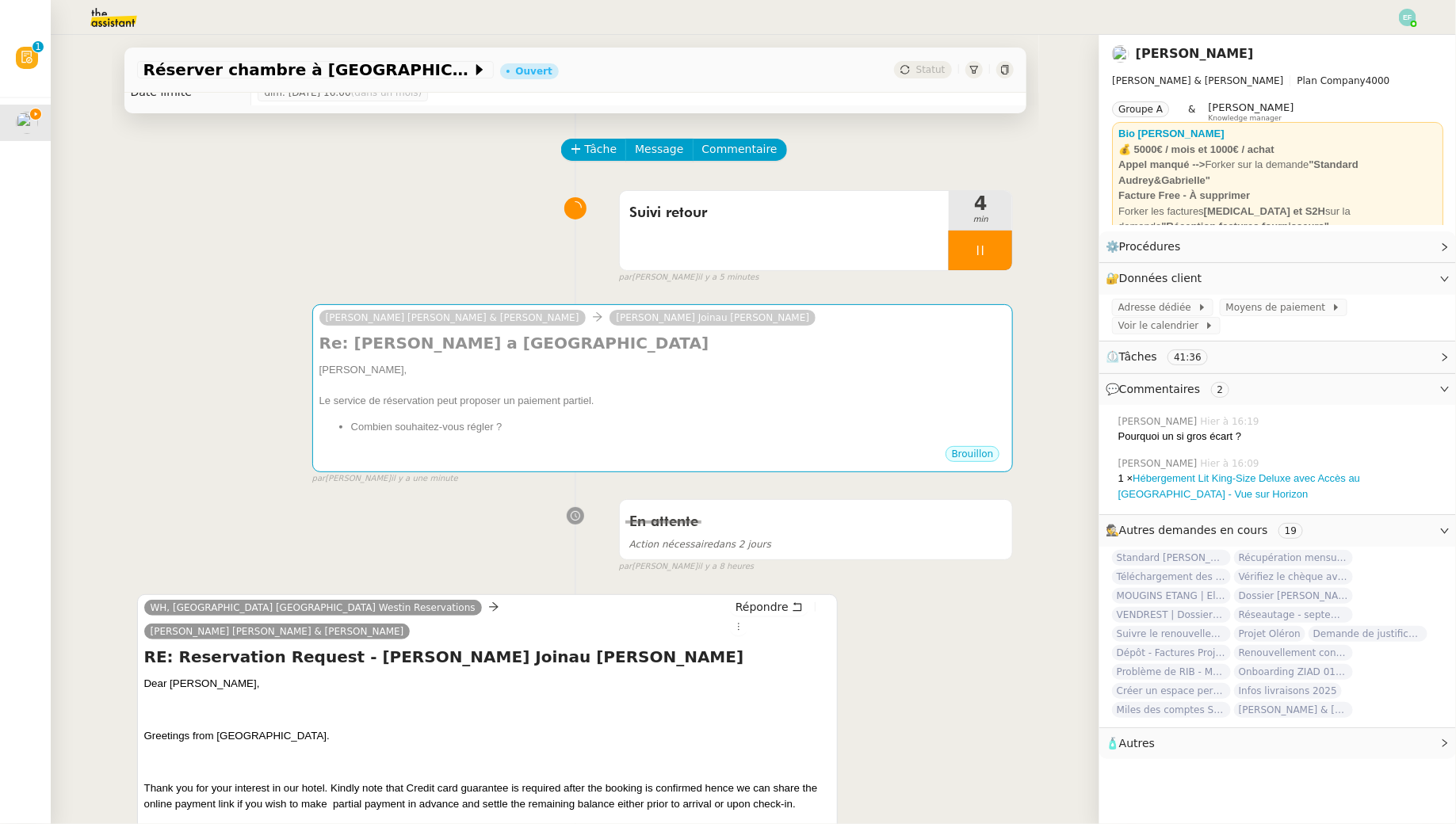
click at [984, 278] on div "par Emelyne F. il y a 5 minutes" at bounding box center [816, 277] width 394 height 13
click at [982, 255] on icon at bounding box center [980, 250] width 12 height 12
click at [982, 255] on button at bounding box center [996, 251] width 31 height 40
click at [746, 153] on span "Commentaire" at bounding box center [739, 149] width 75 height 18
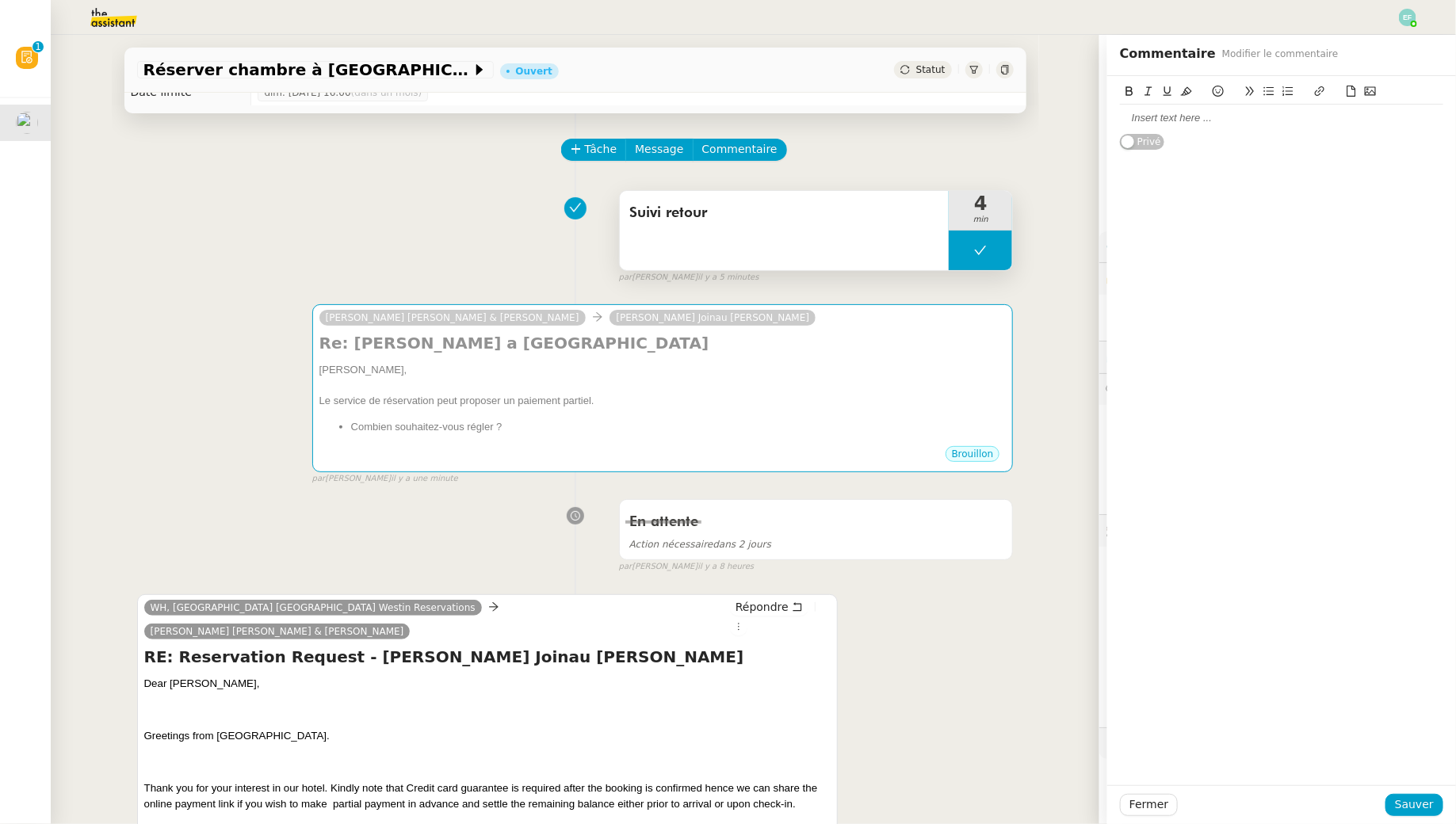
click at [1230, 120] on div at bounding box center [1281, 117] width 323 height 14
click at [1004, 251] on button at bounding box center [980, 251] width 64 height 40
click at [947, 247] on div "Suivi retour" at bounding box center [784, 230] width 330 height 79
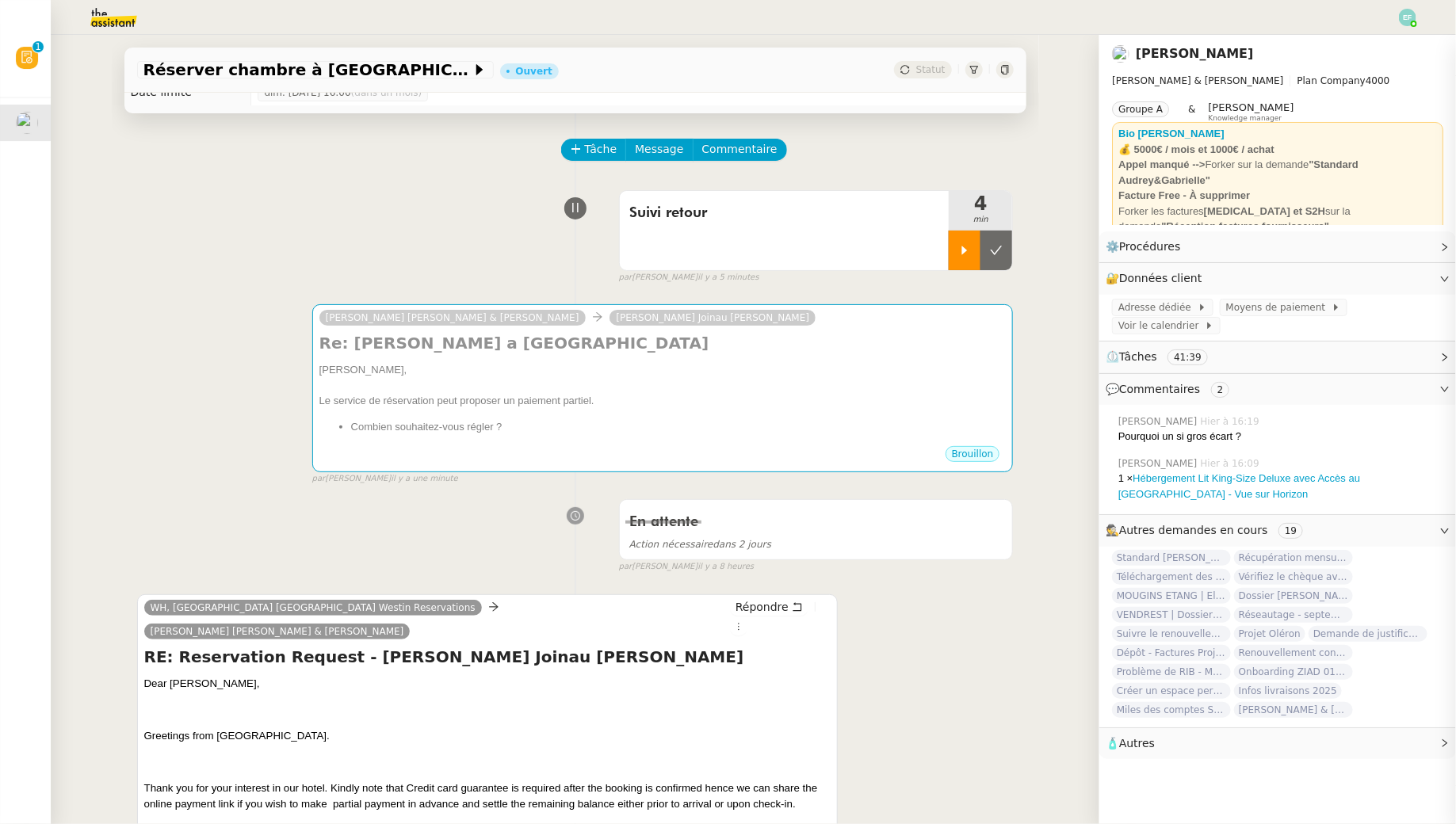
click at [971, 236] on div at bounding box center [963, 251] width 31 height 40
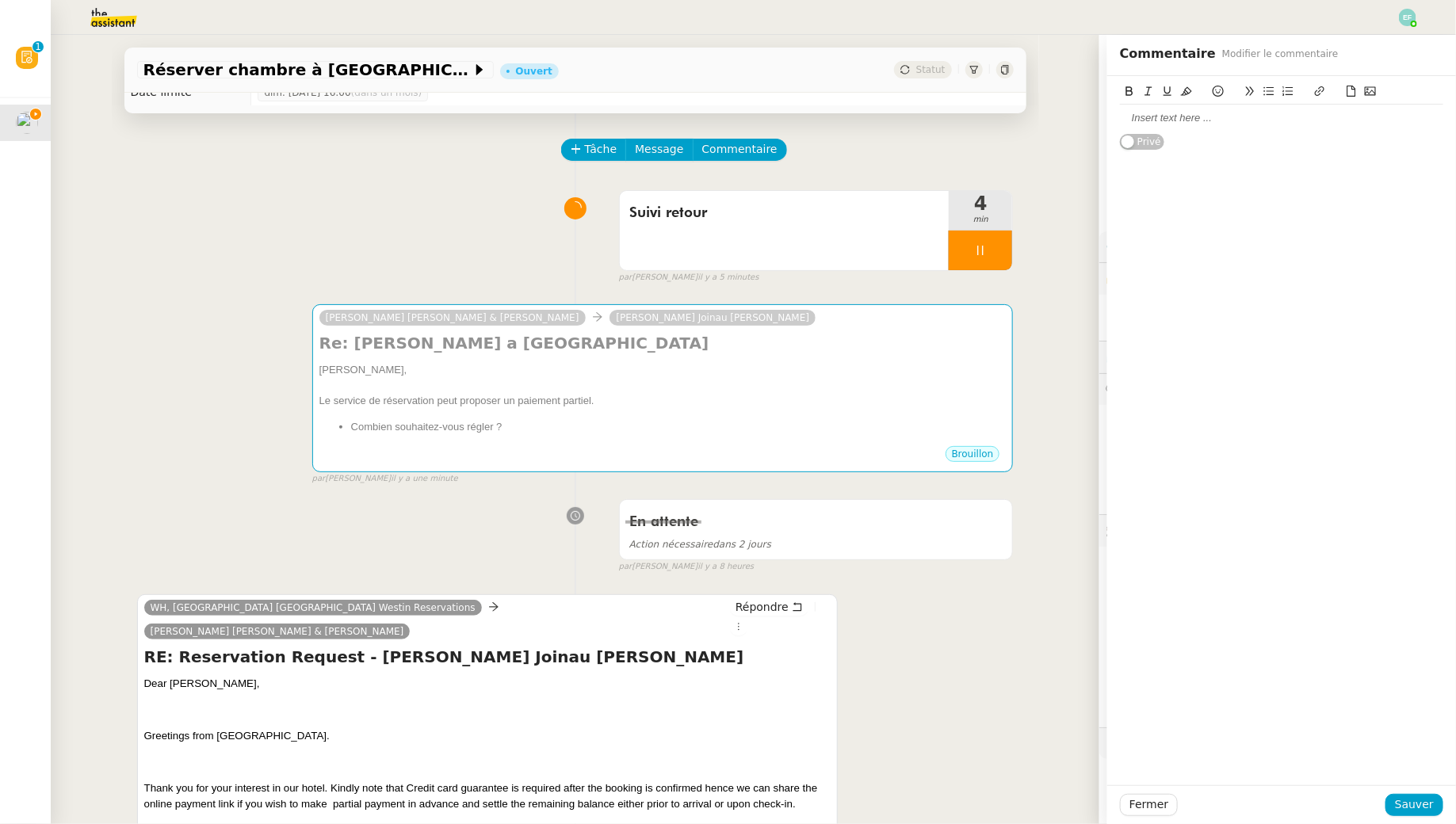
click at [1180, 120] on div at bounding box center [1281, 117] width 323 height 14
click at [1406, 804] on span "Sauver" at bounding box center [1414, 804] width 39 height 18
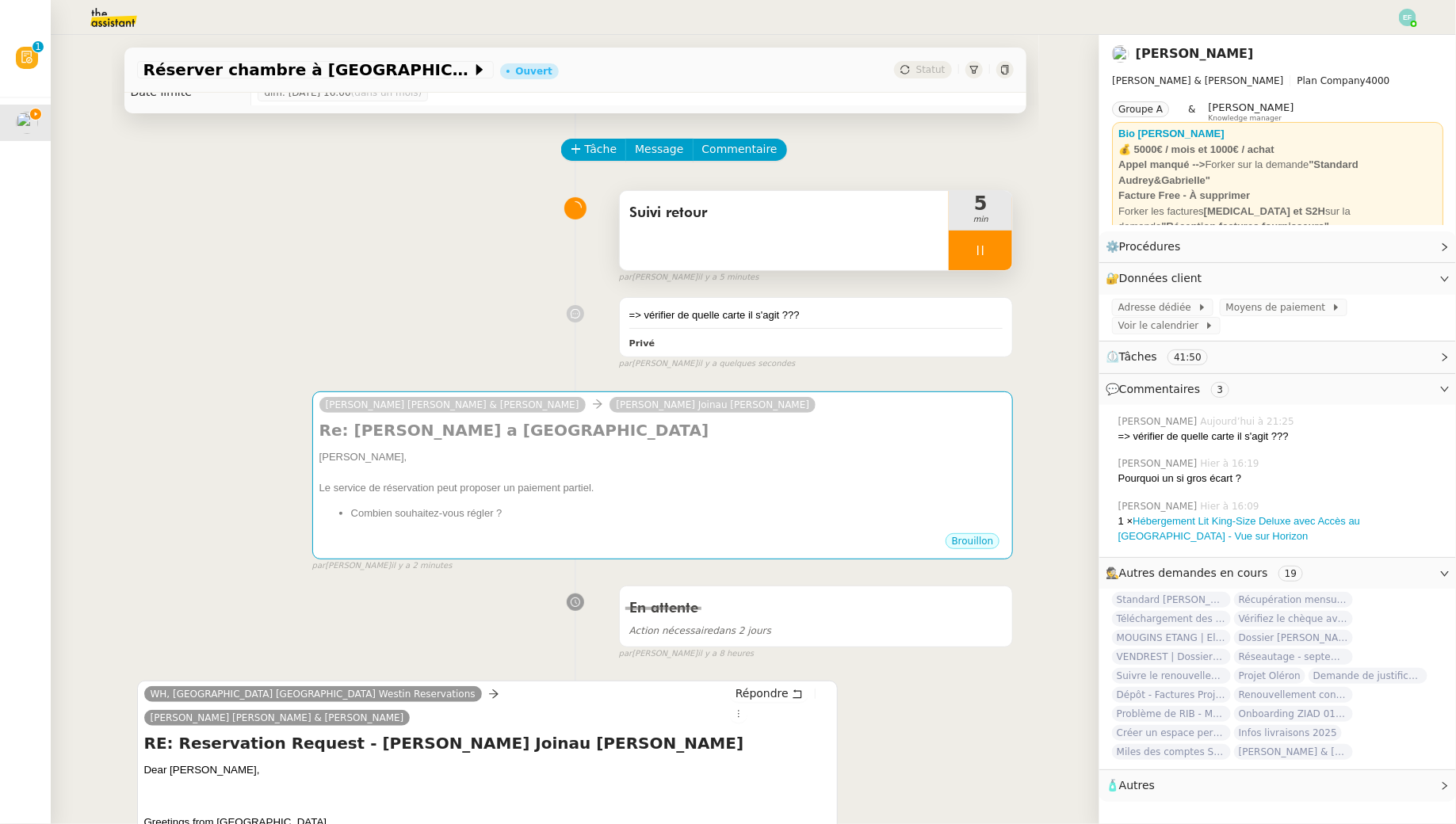
click at [976, 240] on div at bounding box center [980, 251] width 64 height 40
click at [989, 248] on button at bounding box center [996, 251] width 31 height 40
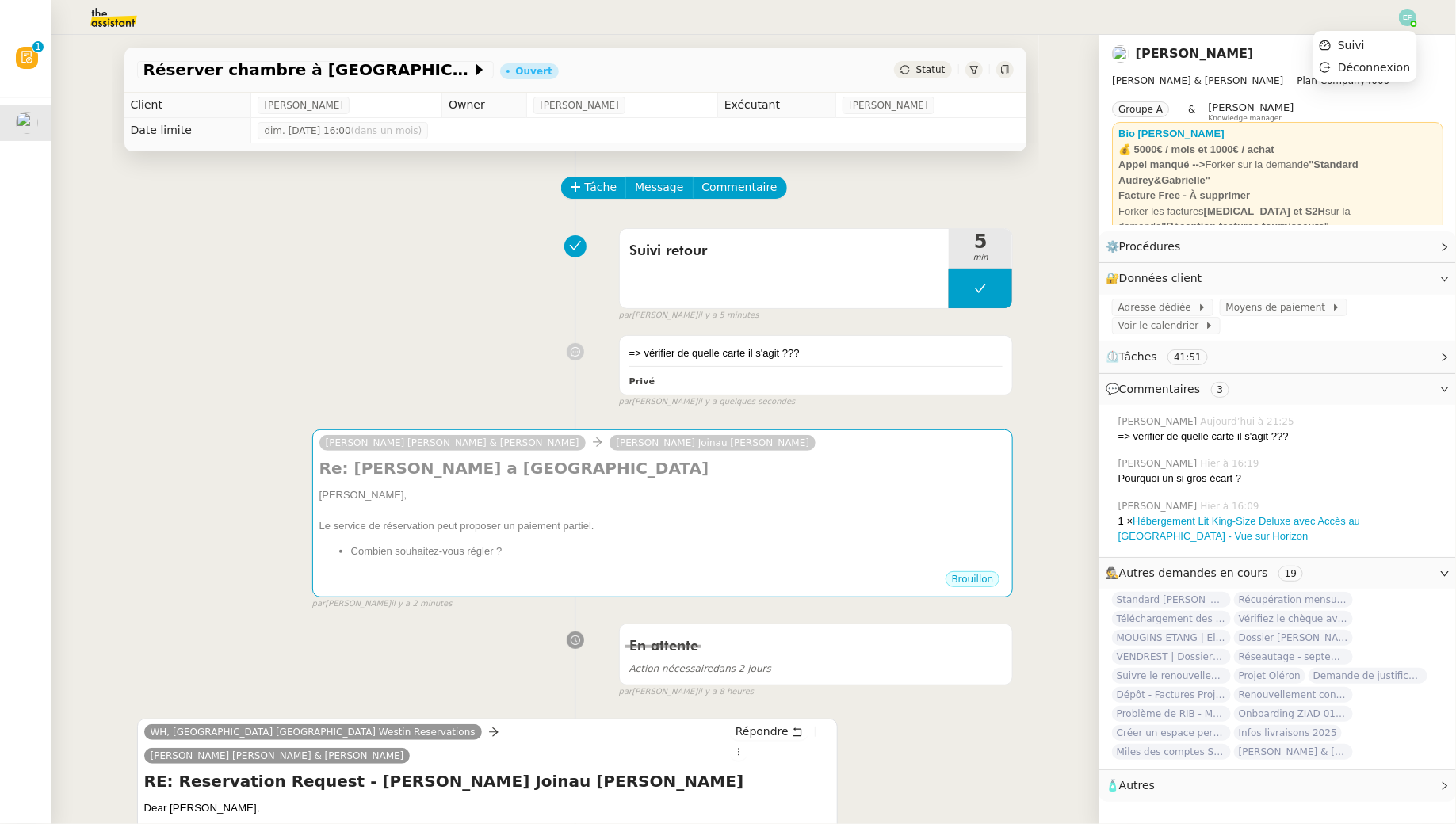
click at [1411, 21] on img at bounding box center [1407, 17] width 17 height 17
click at [109, 21] on img at bounding box center [101, 17] width 123 height 35
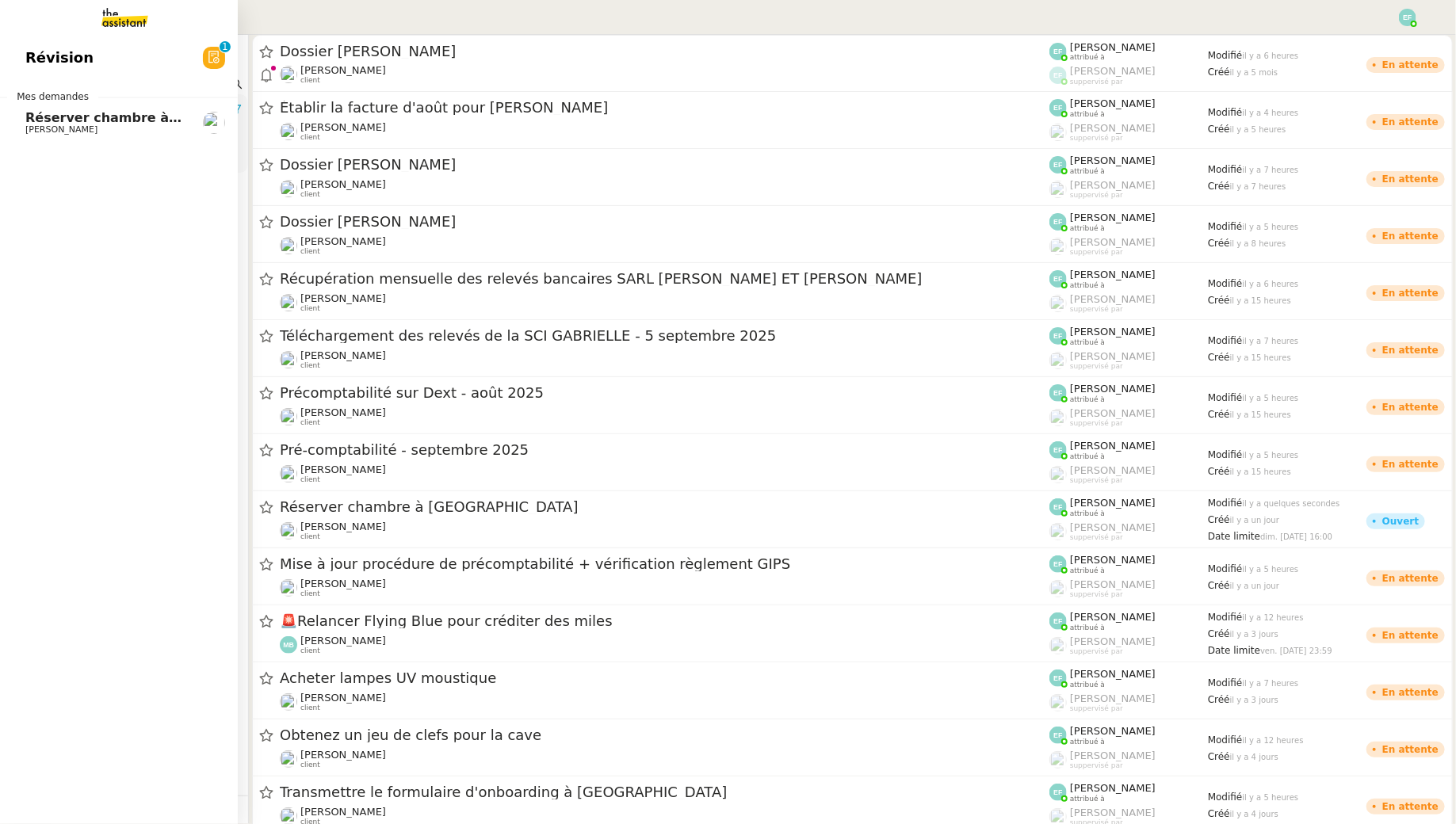
click at [39, 126] on span "[PERSON_NAME]" at bounding box center [62, 130] width 72 height 10
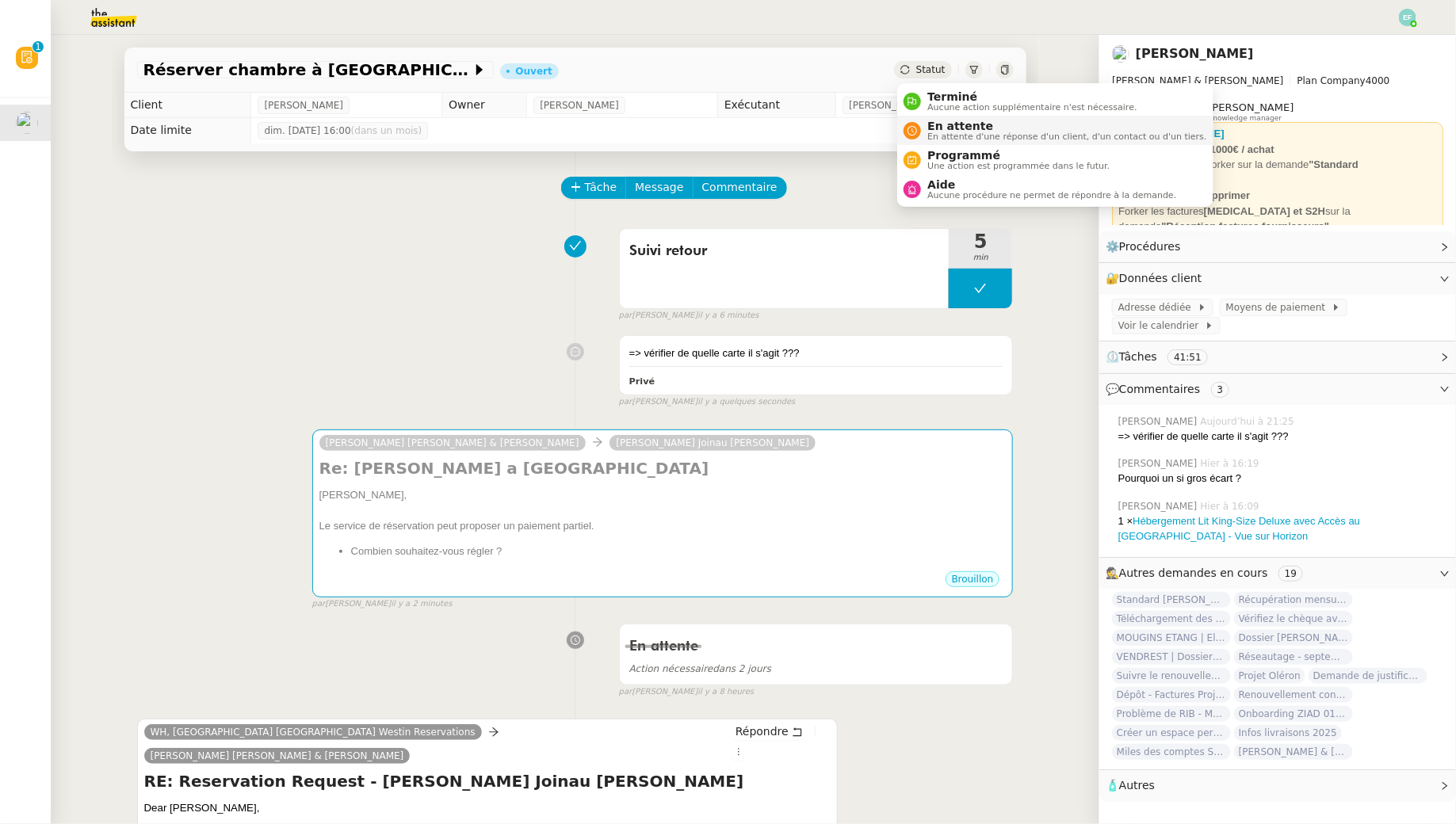
click at [944, 129] on span "En attente" at bounding box center [1066, 126] width 279 height 12
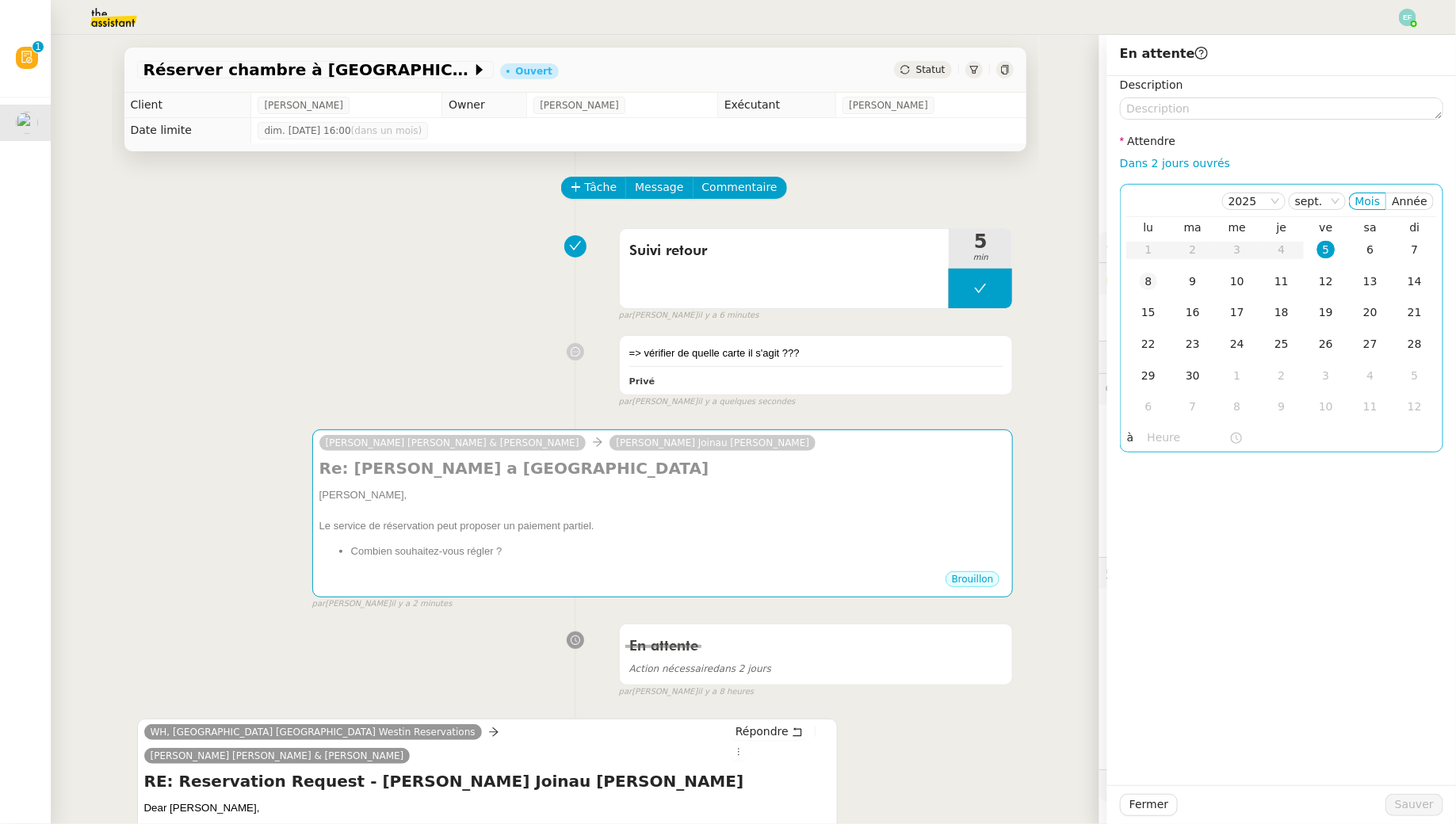
click at [1144, 283] on div "8" at bounding box center [1148, 281] width 17 height 17
click at [1402, 808] on span "Sauver" at bounding box center [1414, 804] width 39 height 18
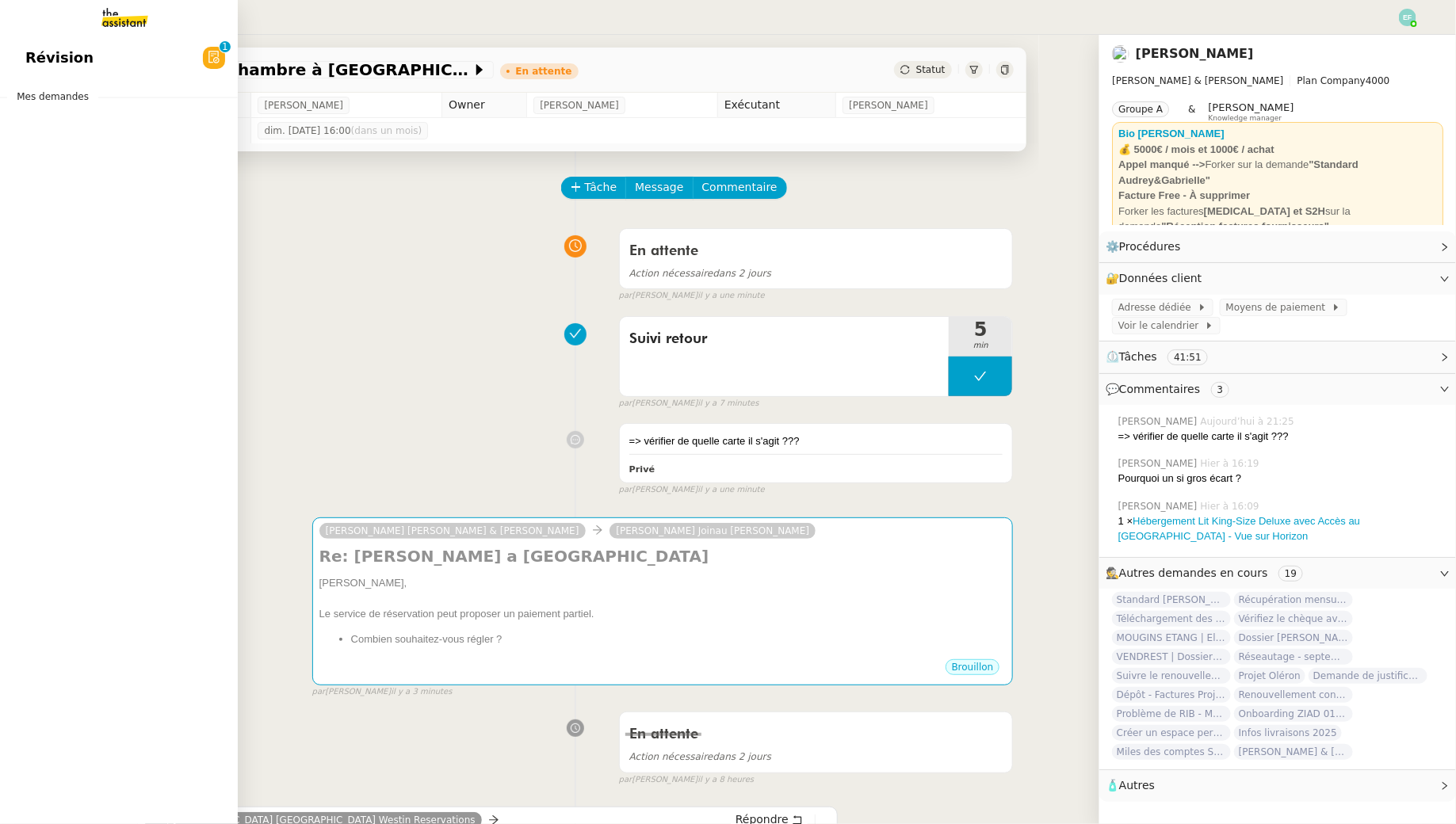
click at [41, 54] on span "Révision" at bounding box center [60, 57] width 69 height 24
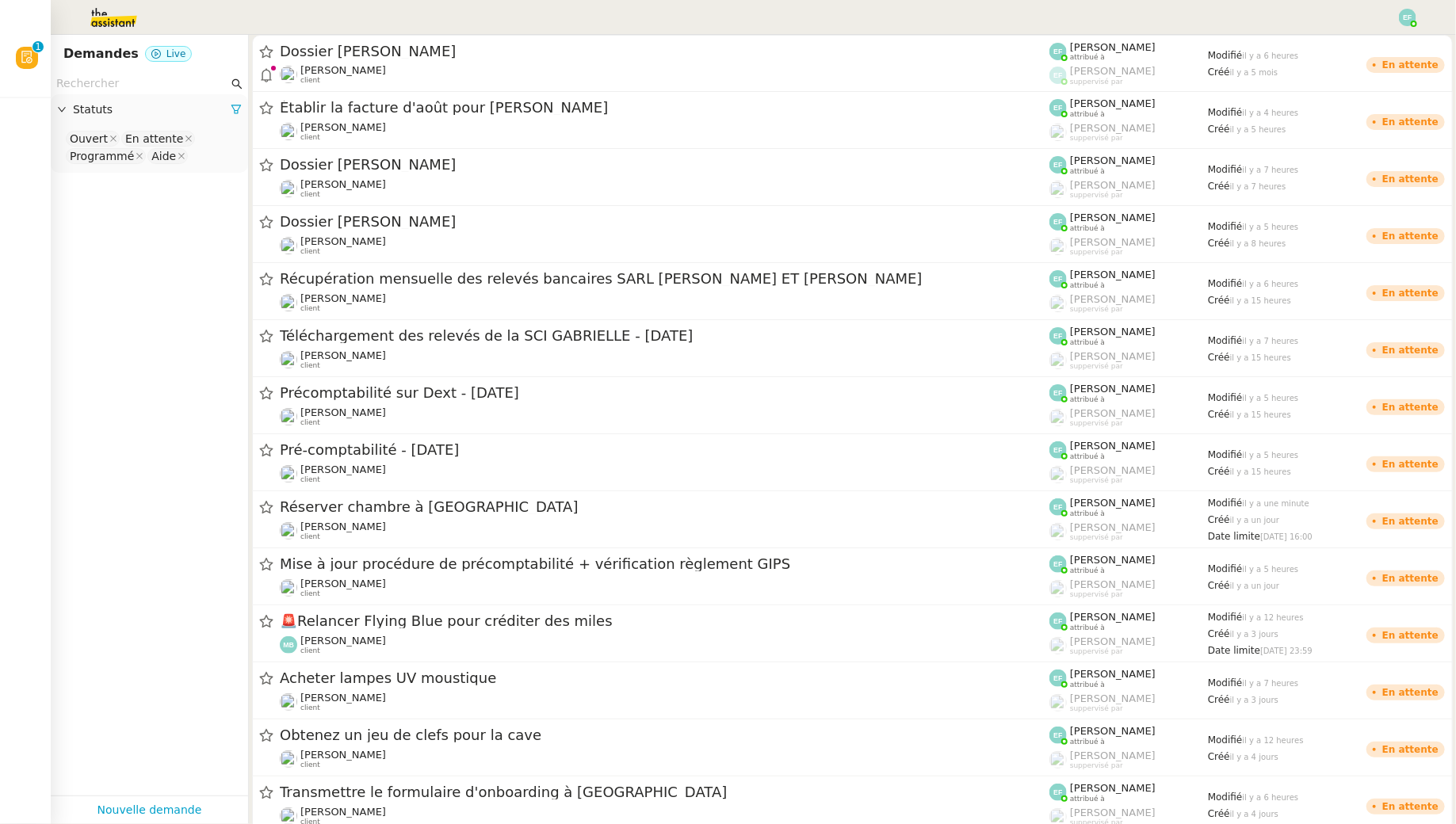
click at [1405, 23] on img at bounding box center [1407, 17] width 17 height 17
click at [1373, 41] on li "Suivi" at bounding box center [1365, 45] width 103 height 22
